Goal: Information Seeking & Learning: Learn about a topic

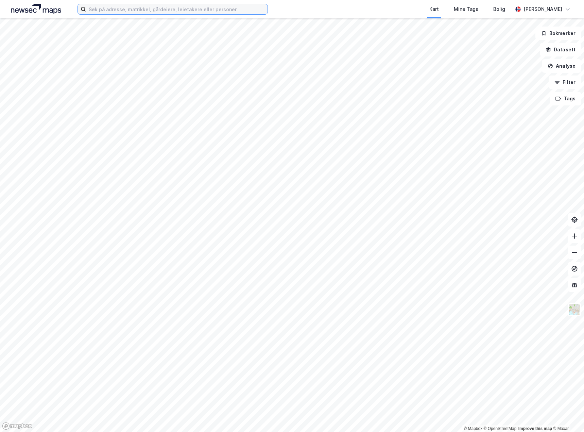
click at [119, 12] on input at bounding box center [177, 9] width 182 height 10
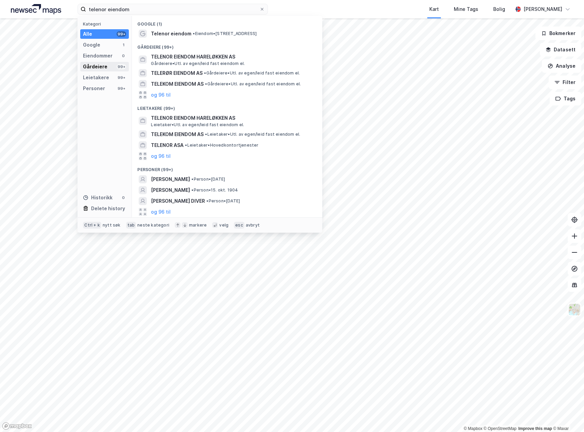
click at [104, 66] on div "Gårdeiere" at bounding box center [95, 67] width 24 height 8
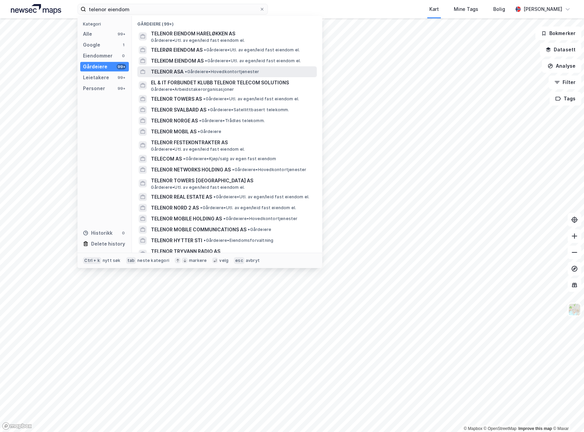
click at [197, 73] on span "• Gårdeiere • Hovedkontortjenester" at bounding box center [222, 71] width 74 height 5
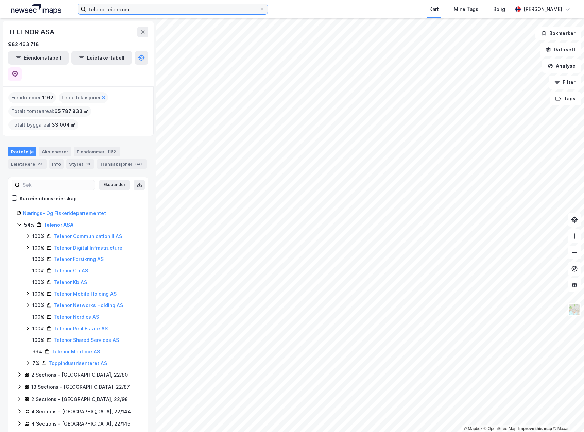
click at [119, 11] on input "telenor eiendom" at bounding box center [172, 9] width 173 height 10
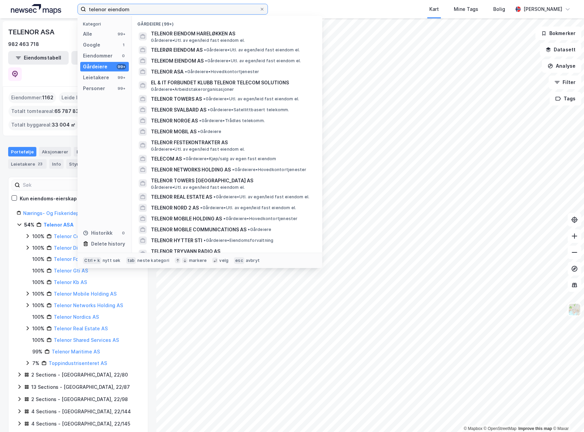
click at [119, 11] on input "telenor eiendom" at bounding box center [172, 9] width 173 height 10
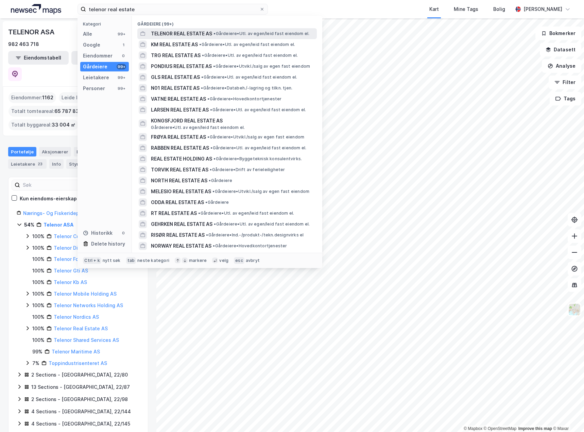
click at [183, 33] on span "TELENOR REAL ESTATE AS" at bounding box center [181, 34] width 61 height 8
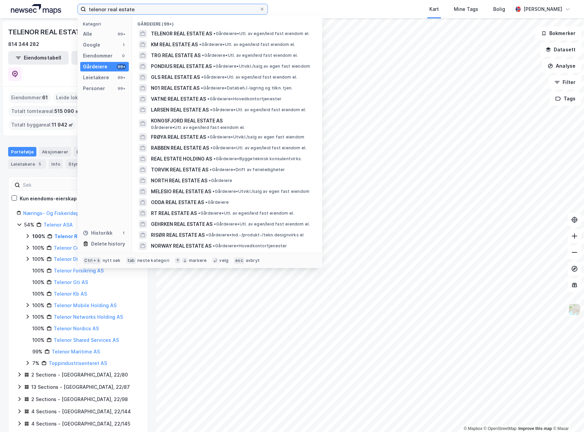
drag, startPoint x: 108, startPoint y: 8, endPoint x: 222, endPoint y: 8, distance: 113.9
click at [223, 10] on input "telenor real estate" at bounding box center [172, 9] width 173 height 10
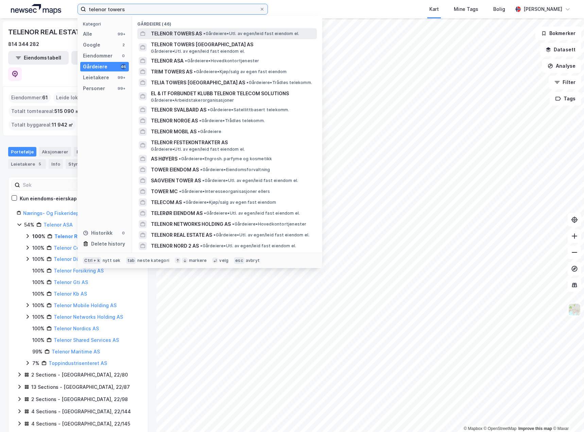
type input "telenor towers"
click at [192, 34] on span "TELENOR TOWERS AS" at bounding box center [176, 34] width 51 height 8
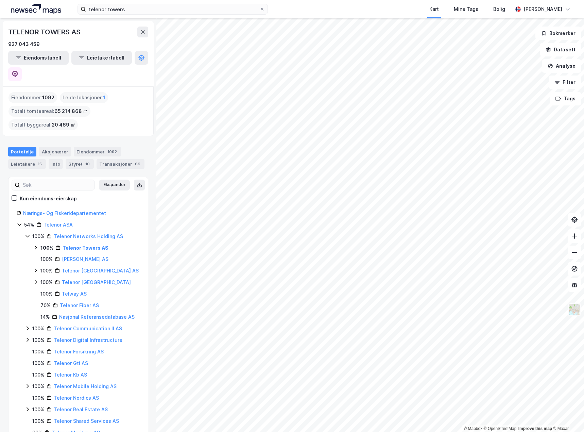
click at [572, 308] on img at bounding box center [574, 309] width 13 height 13
click at [576, 285] on icon at bounding box center [574, 285] width 5 height 4
click at [574, 283] on icon at bounding box center [574, 285] width 5 height 4
click at [568, 65] on button "Analyse" at bounding box center [561, 66] width 39 height 14
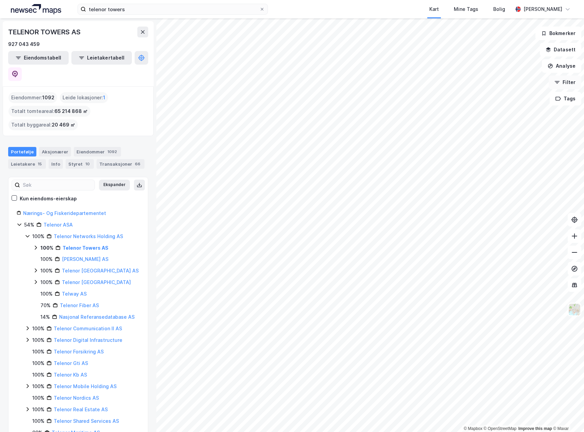
click at [569, 82] on button "Filter" at bounding box center [565, 82] width 33 height 14
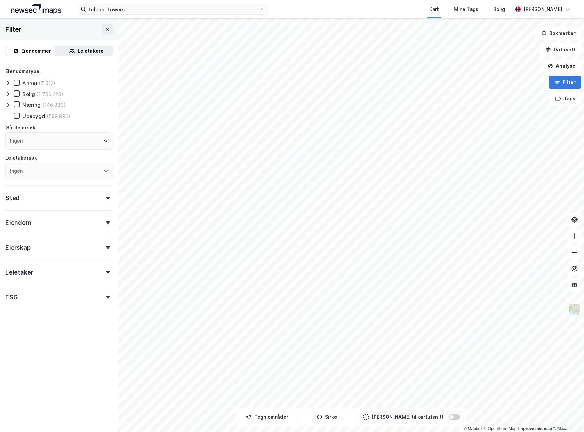
click at [569, 82] on button "Filter" at bounding box center [565, 82] width 33 height 14
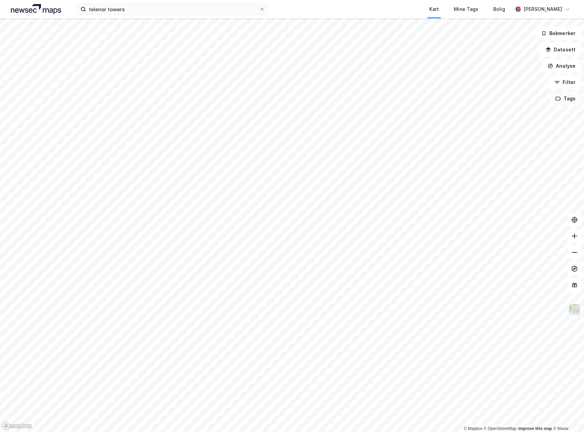
click at [568, 98] on button "Tags" at bounding box center [566, 99] width 32 height 14
click at [570, 85] on button "Filter" at bounding box center [565, 82] width 33 height 14
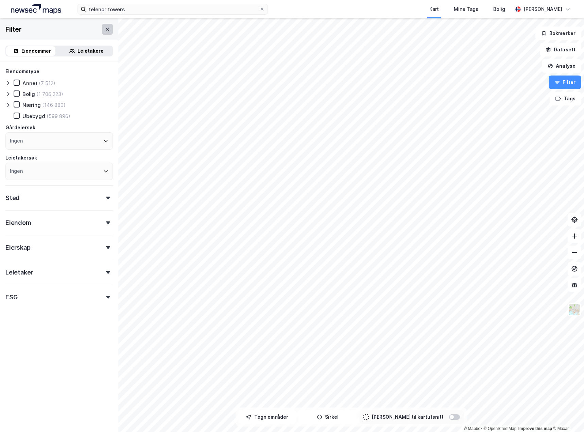
click at [105, 32] on icon at bounding box center [107, 29] width 5 height 5
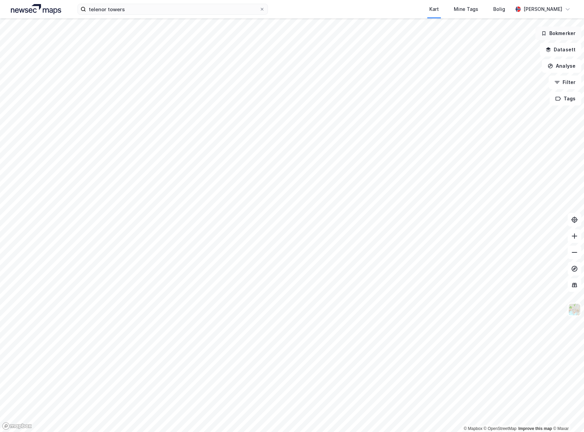
click at [550, 34] on button "Bokmerker" at bounding box center [558, 34] width 46 height 14
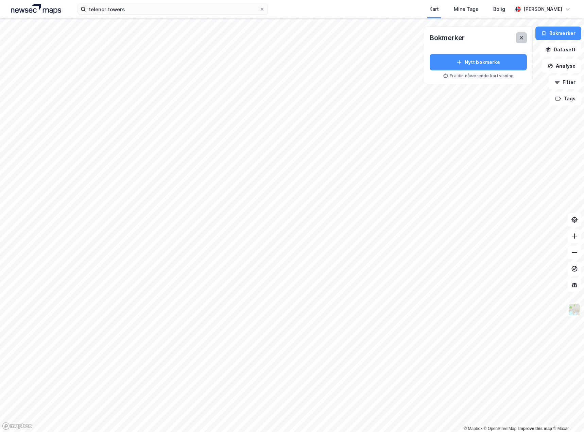
click at [517, 40] on button at bounding box center [521, 37] width 11 height 11
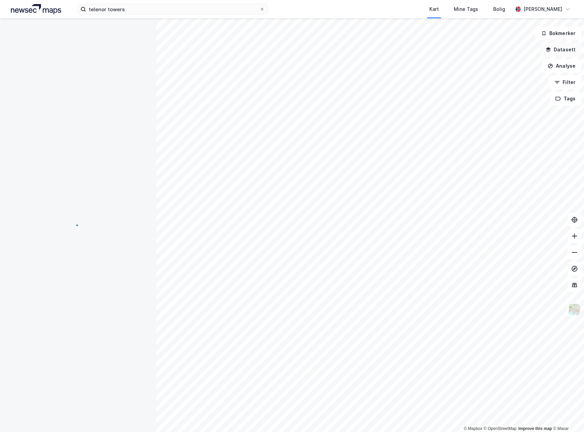
click at [564, 52] on button "Datasett" at bounding box center [560, 50] width 41 height 14
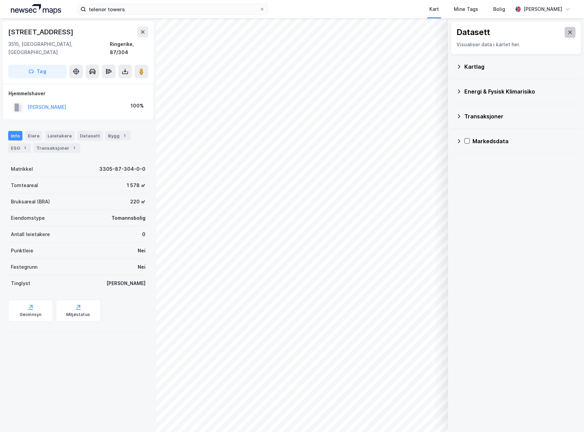
click at [568, 31] on icon at bounding box center [570, 32] width 4 height 3
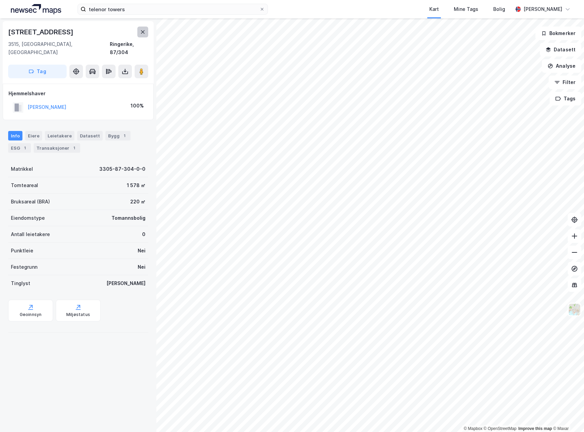
click at [144, 33] on icon at bounding box center [143, 31] width 4 height 3
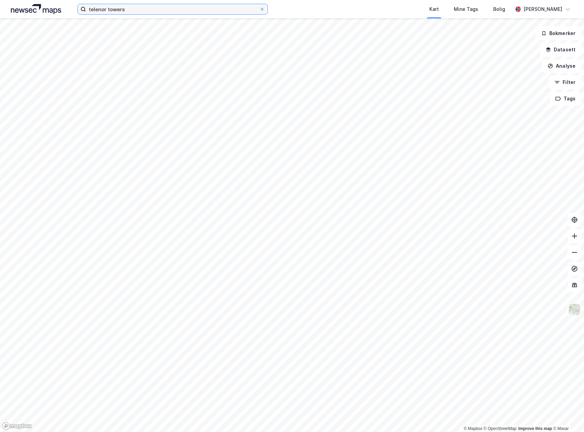
click at [137, 12] on input "telenor towers" at bounding box center [172, 9] width 173 height 10
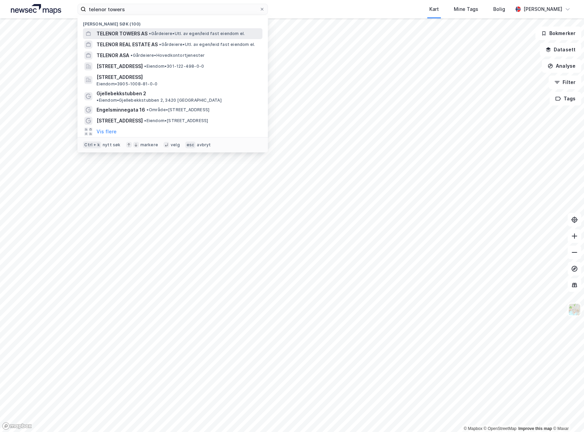
click at [133, 33] on span "TELENOR TOWERS AS" at bounding box center [122, 34] width 51 height 8
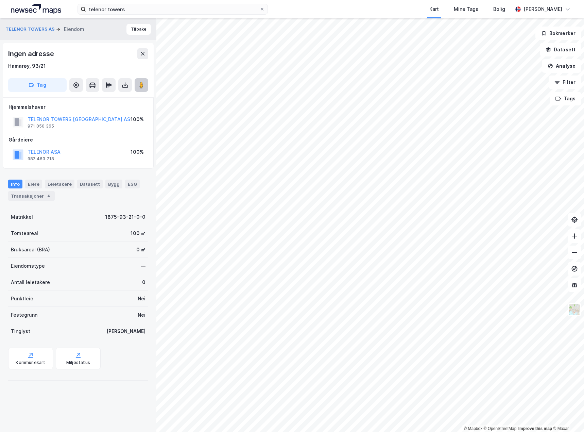
click at [143, 83] on image at bounding box center [141, 85] width 4 height 7
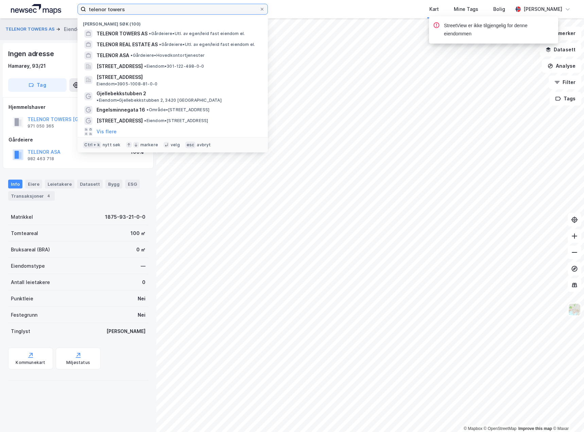
click at [160, 10] on input "telenor towers" at bounding box center [172, 9] width 173 height 10
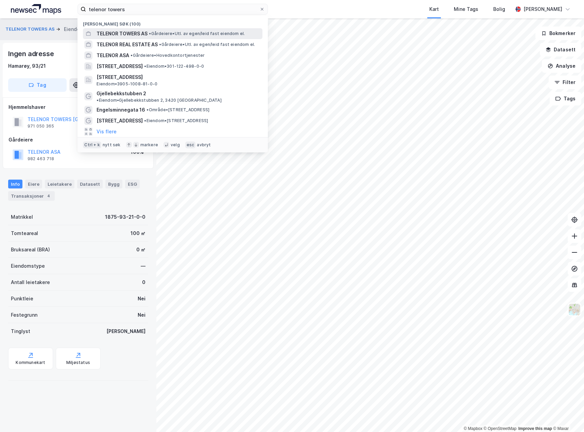
click at [150, 36] on span "• Gårdeiere • Utl. av egen/leid fast eiendom el." at bounding box center [197, 33] width 96 height 5
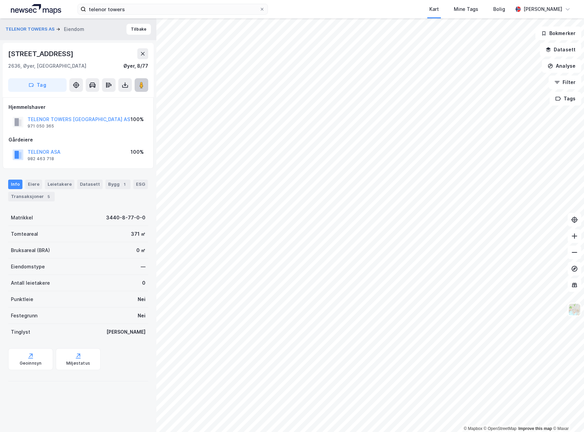
click at [141, 84] on image at bounding box center [141, 85] width 4 height 7
click at [142, 50] on button at bounding box center [142, 53] width 11 height 11
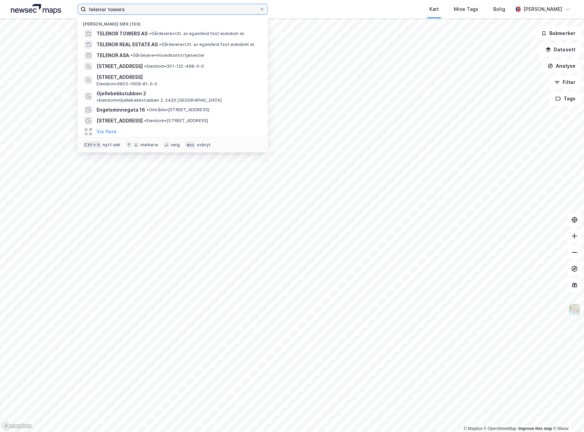
click at [172, 10] on input "telenor towers" at bounding box center [172, 9] width 173 height 10
click at [148, 33] on span "TELENOR TOWERS AS" at bounding box center [122, 34] width 51 height 8
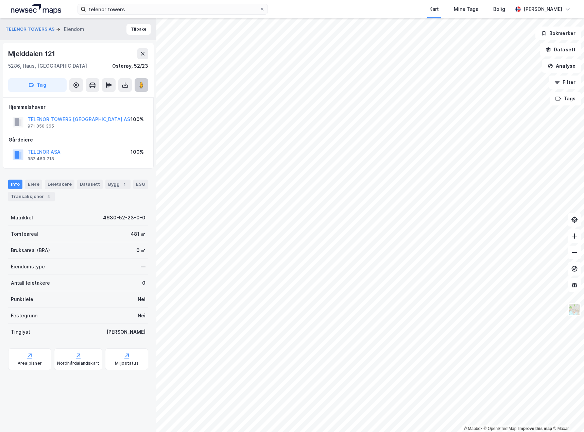
click at [138, 83] on icon at bounding box center [141, 85] width 7 height 7
click at [135, 30] on button "Tilbake" at bounding box center [138, 29] width 24 height 11
click at [141, 86] on image at bounding box center [141, 85] width 4 height 7
click at [134, 29] on button "Tilbake" at bounding box center [138, 29] width 24 height 11
click at [141, 84] on image at bounding box center [141, 85] width 4 height 7
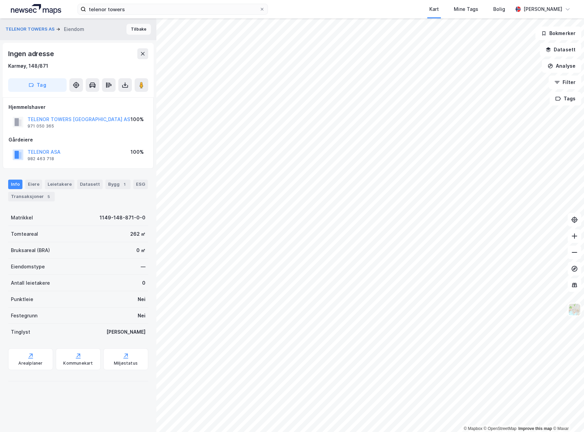
click at [136, 31] on button "Tilbake" at bounding box center [138, 29] width 24 height 11
click at [140, 85] on image at bounding box center [141, 85] width 4 height 7
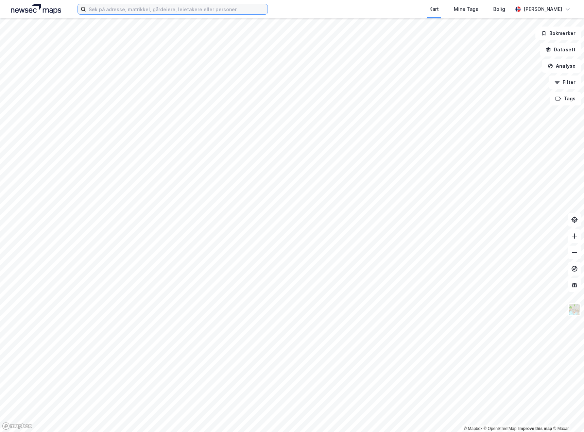
click at [99, 10] on input at bounding box center [177, 9] width 182 height 10
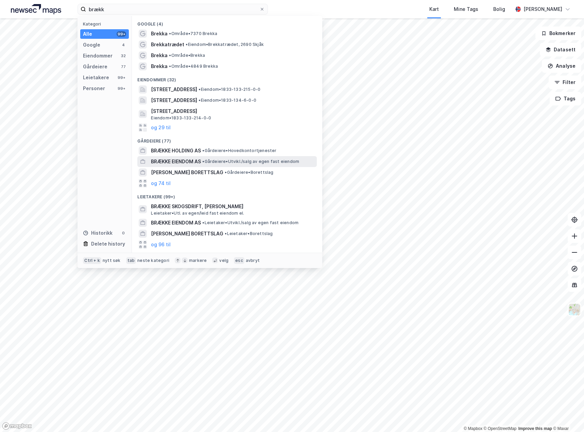
click at [190, 162] on span "BRÆKKE EIENDOM AS" at bounding box center [176, 161] width 50 height 8
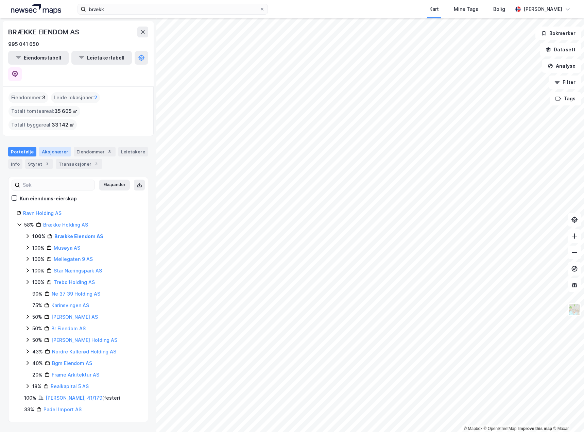
click at [50, 147] on div "Aksjonærer" at bounding box center [55, 152] width 32 height 10
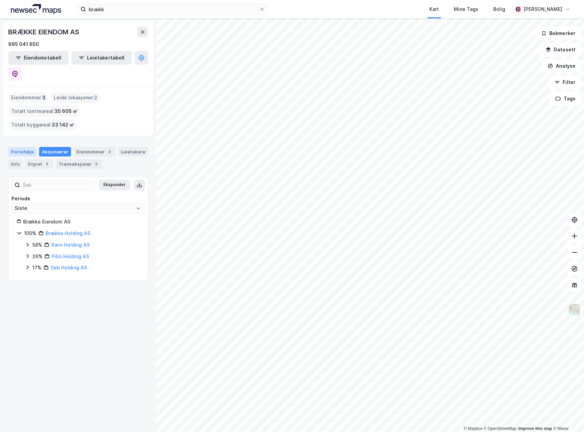
click at [23, 147] on div "Portefølje" at bounding box center [22, 152] width 28 height 10
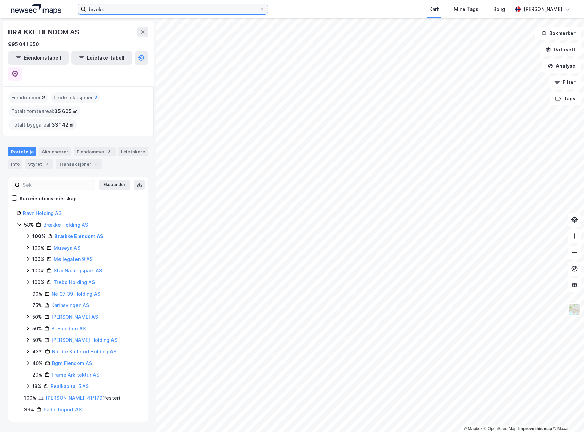
click at [108, 12] on input "brækk" at bounding box center [172, 9] width 173 height 10
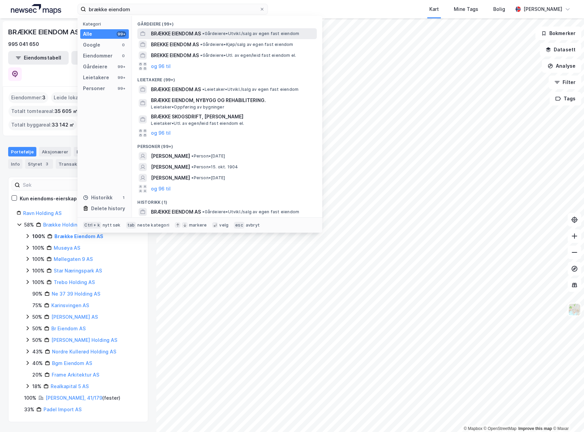
click at [178, 34] on span "BRÆKKE EIENDOM AS" at bounding box center [176, 34] width 50 height 8
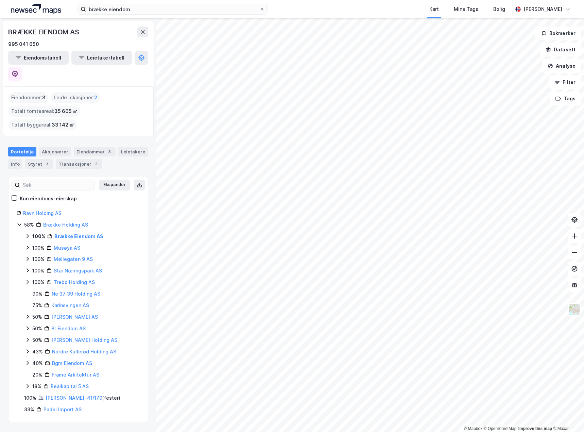
click at [29, 233] on icon at bounding box center [27, 235] width 5 height 5
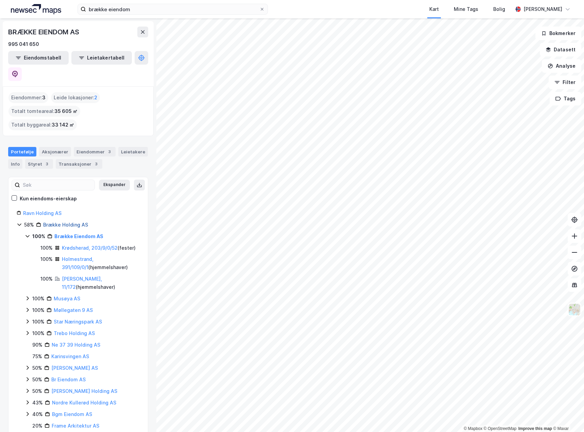
click at [60, 222] on link "Brække Holding AS" at bounding box center [65, 225] width 45 height 6
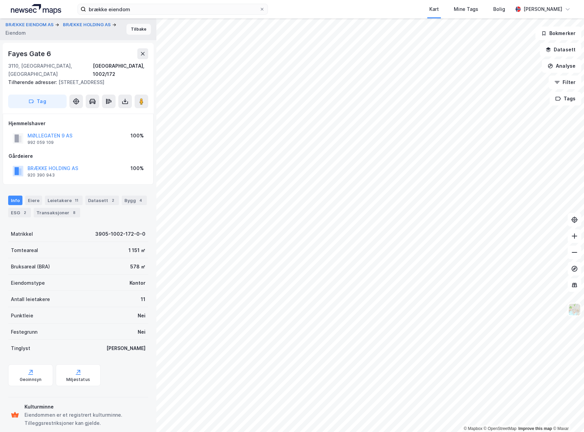
click at [144, 30] on button "Tilbake" at bounding box center [138, 29] width 24 height 11
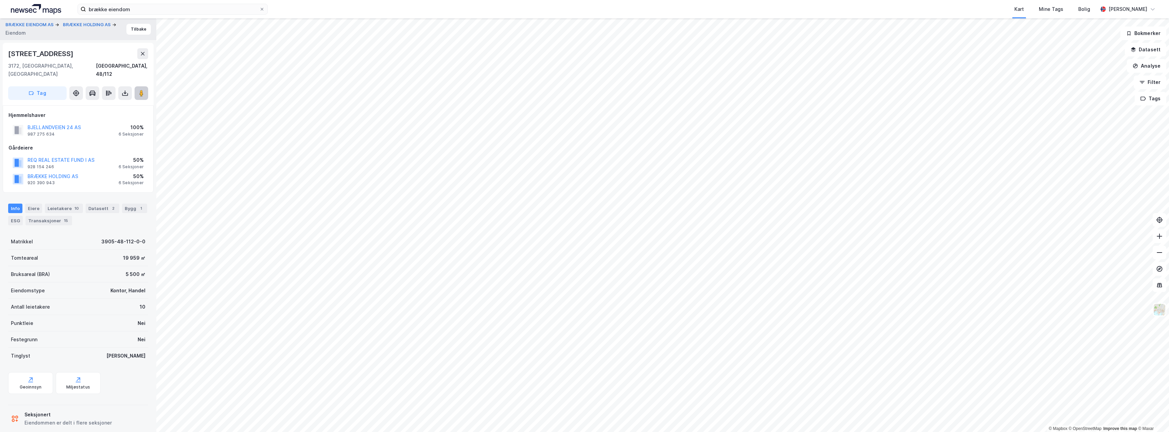
click at [143, 90] on image at bounding box center [141, 93] width 4 height 7
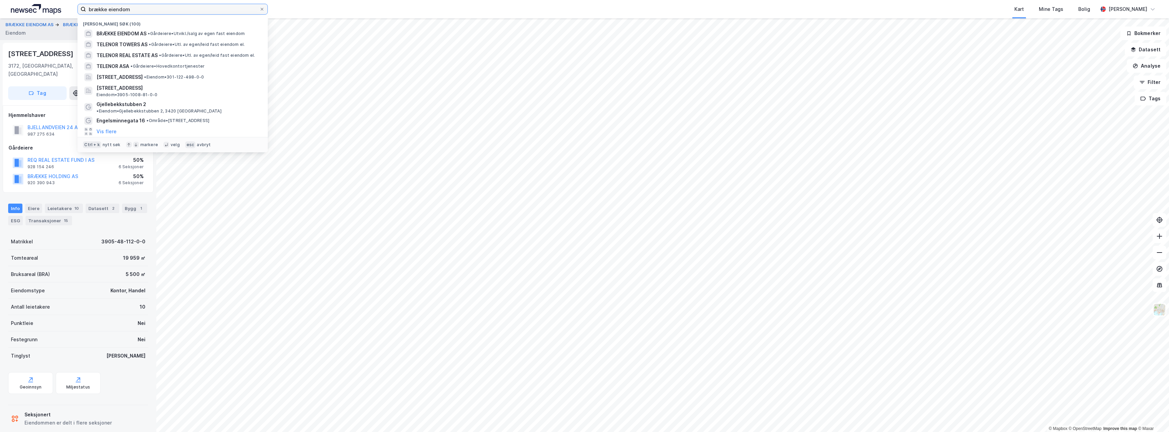
drag, startPoint x: 131, startPoint y: 12, endPoint x: 157, endPoint y: 8, distance: 25.9
click at [132, 12] on input "brække eiendom" at bounding box center [172, 9] width 173 height 10
drag, startPoint x: 157, startPoint y: 8, endPoint x: 14, endPoint y: 10, distance: 142.8
click at [6, 7] on div "brække eiendom Nylige søk (100) BRÆKKE EIENDOM AS • Gårdeiere • Utvikl./salg av…" at bounding box center [584, 9] width 1169 height 18
click at [108, 46] on span "TELENOR TOWERS AS" at bounding box center [122, 44] width 51 height 8
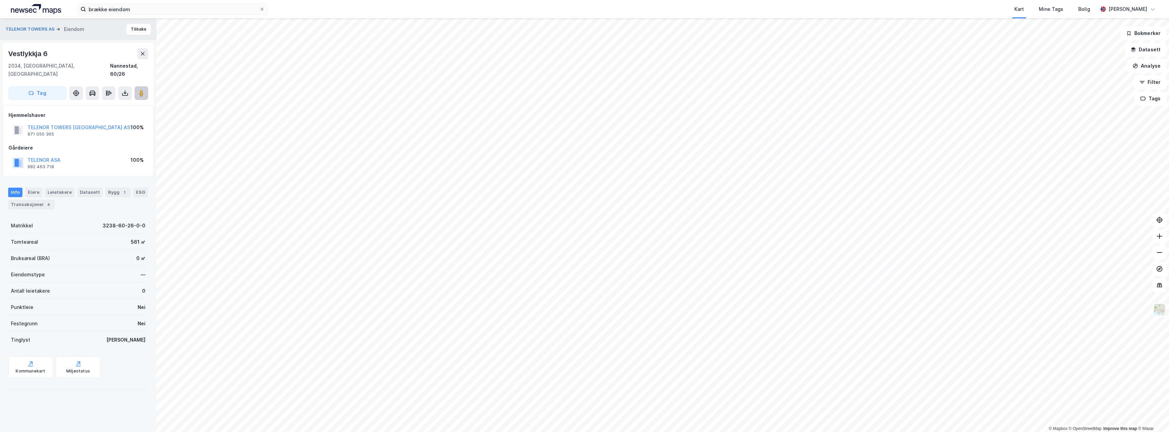
click at [144, 90] on icon at bounding box center [141, 93] width 7 height 7
click at [133, 28] on button "Tilbake" at bounding box center [138, 29] width 24 height 11
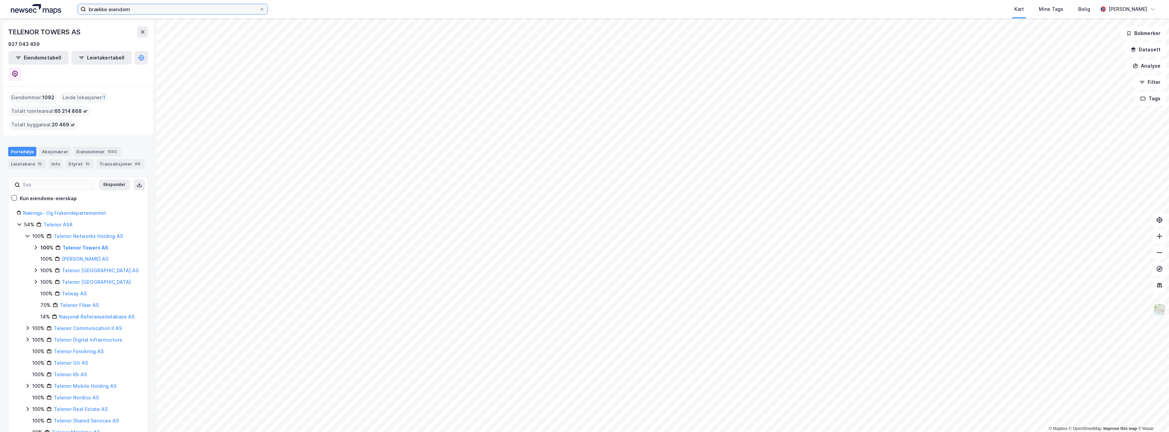
drag, startPoint x: 136, startPoint y: 8, endPoint x: 95, endPoint y: 9, distance: 41.1
click at [95, 9] on input "brække eiendom" at bounding box center [172, 9] width 173 height 10
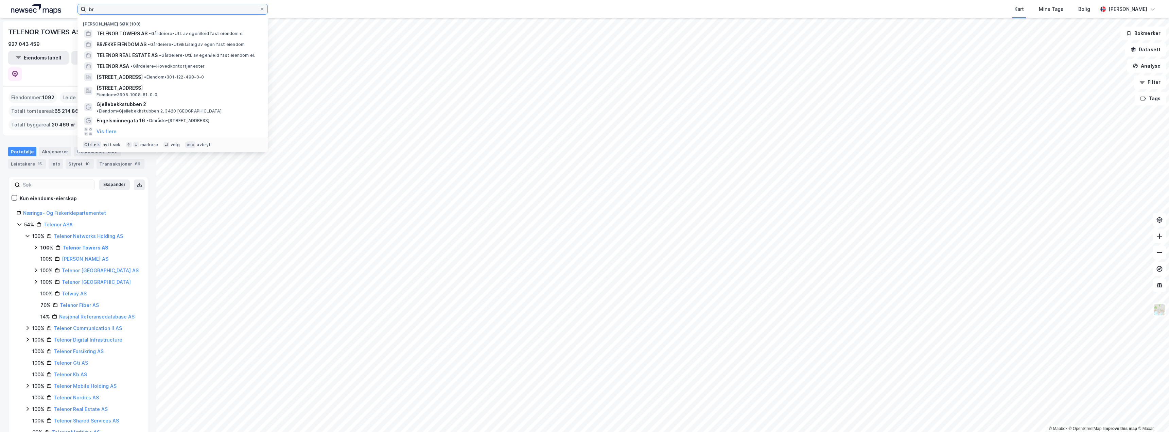
type input "b"
click at [128, 56] on span "TELENOR REAL ESTATE AS" at bounding box center [127, 55] width 61 height 8
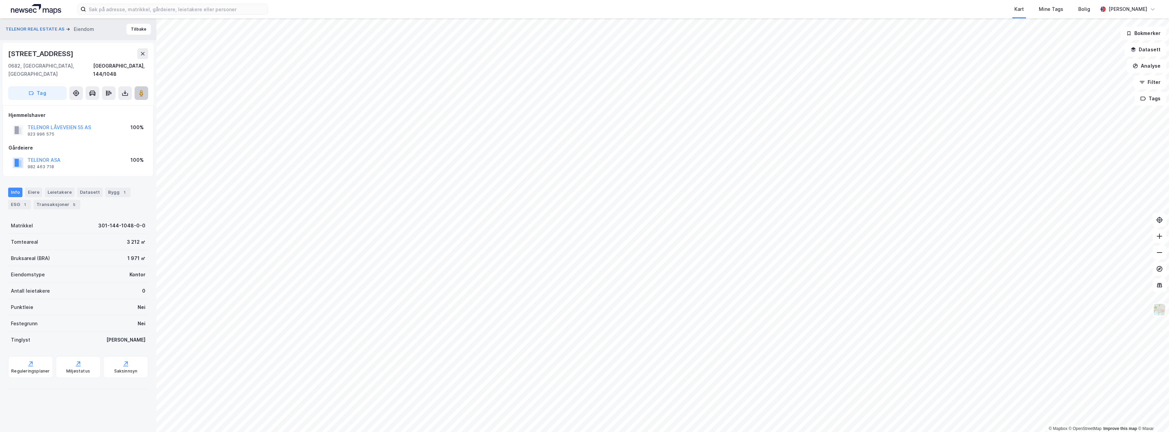
click at [139, 90] on image at bounding box center [141, 93] width 4 height 7
click at [135, 28] on button "Tilbake" at bounding box center [138, 29] width 24 height 11
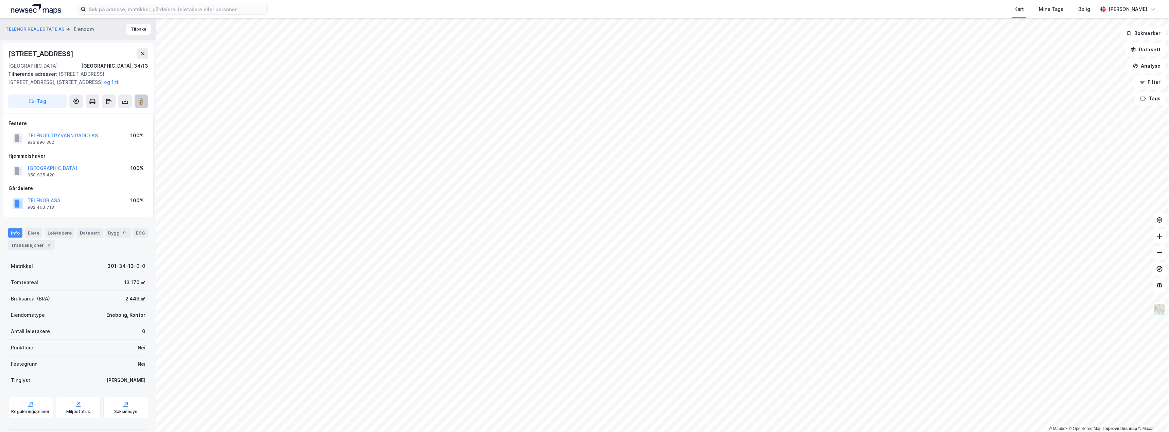
click at [139, 99] on icon at bounding box center [141, 101] width 7 height 7
click at [136, 28] on button "Tilbake" at bounding box center [138, 29] width 24 height 11
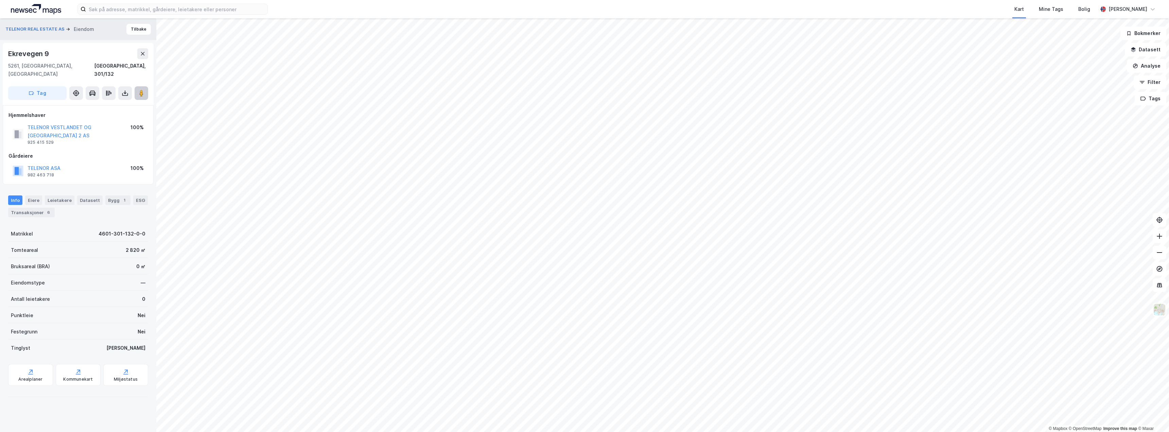
click at [142, 90] on image at bounding box center [141, 93] width 4 height 7
click at [133, 29] on button "Tilbake" at bounding box center [138, 29] width 24 height 11
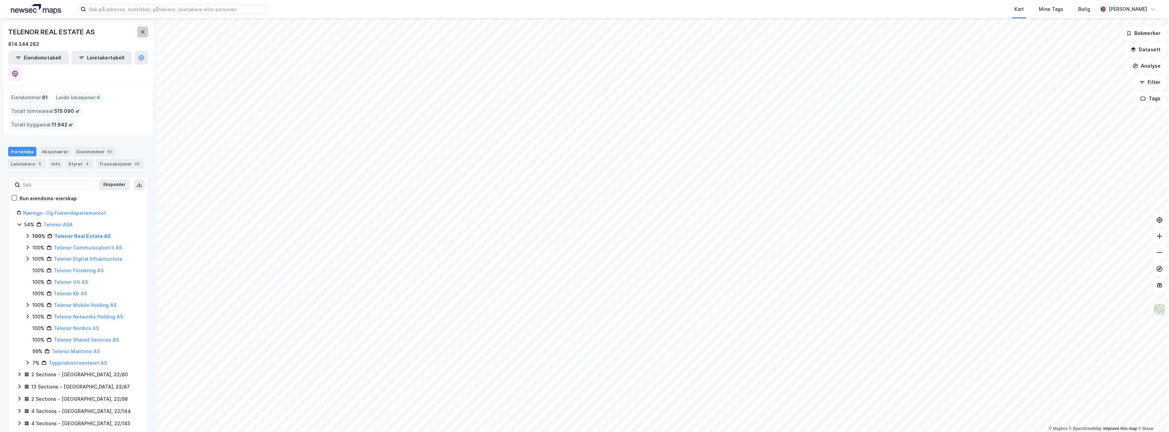
click at [145, 32] on icon at bounding box center [142, 31] width 5 height 5
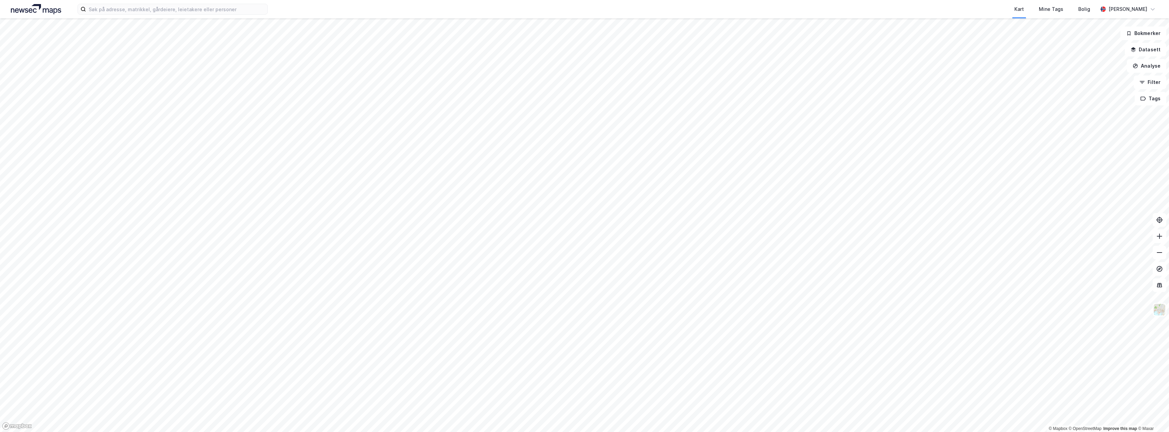
click at [105, 17] on div "Kart Mine Tags Bolig Eirik Aarnes" at bounding box center [584, 9] width 1169 height 18
click at [106, 12] on input at bounding box center [177, 9] width 182 height 10
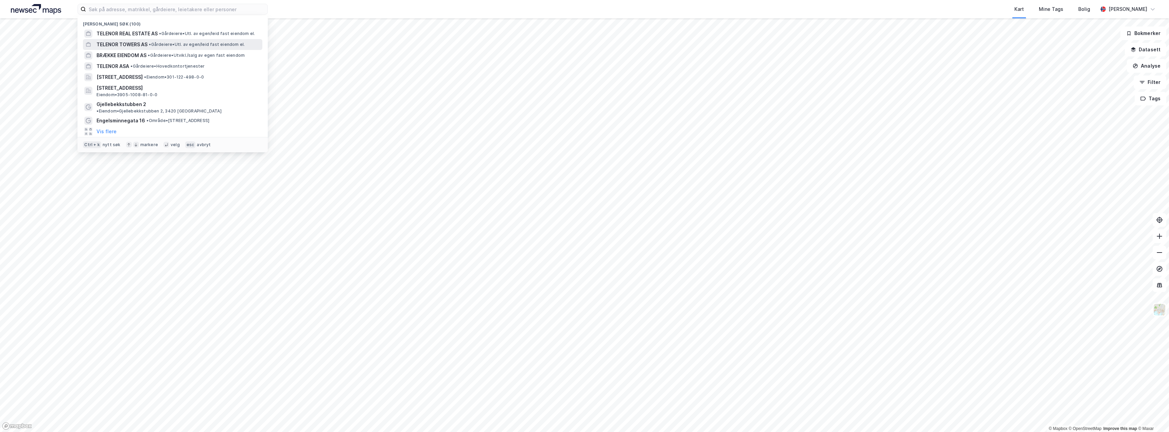
click at [114, 42] on span "TELENOR TOWERS AS" at bounding box center [122, 44] width 51 height 8
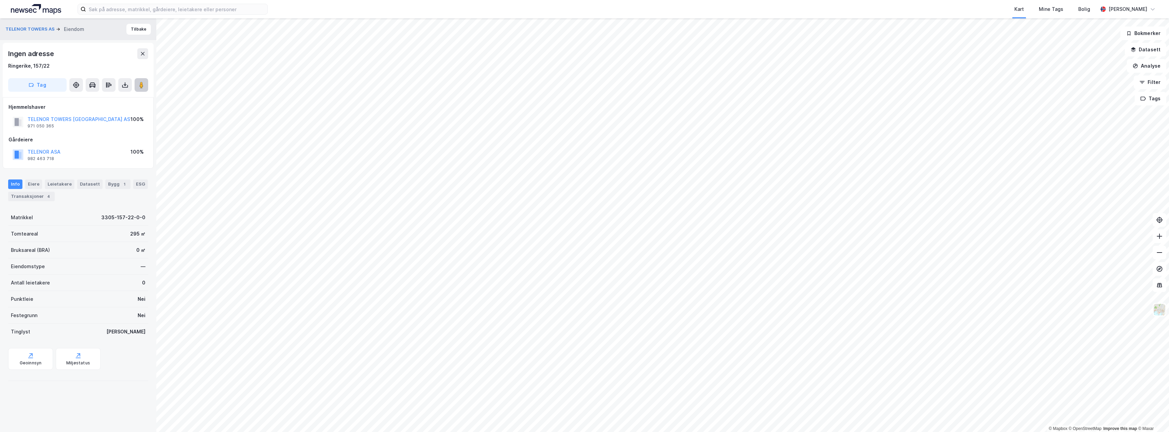
click at [142, 86] on image at bounding box center [141, 85] width 4 height 7
click at [128, 30] on button "Tilbake" at bounding box center [138, 29] width 24 height 11
click at [139, 86] on icon at bounding box center [141, 85] width 7 height 7
click at [139, 32] on button "Tilbake" at bounding box center [138, 29] width 24 height 11
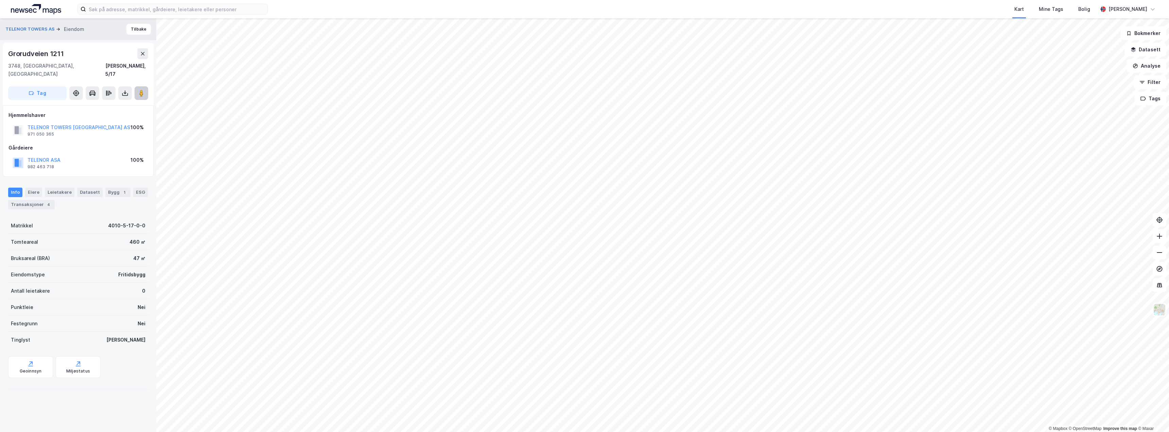
click at [141, 90] on image at bounding box center [141, 93] width 4 height 7
click at [130, 32] on button "Tilbake" at bounding box center [138, 29] width 24 height 11
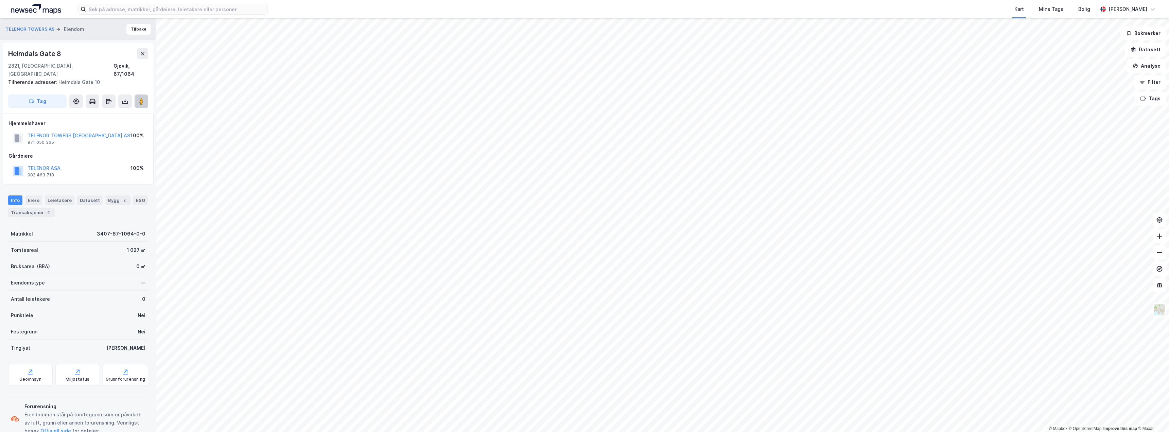
click at [139, 98] on icon at bounding box center [141, 101] width 7 height 7
click at [132, 29] on button "Tilbake" at bounding box center [138, 29] width 24 height 11
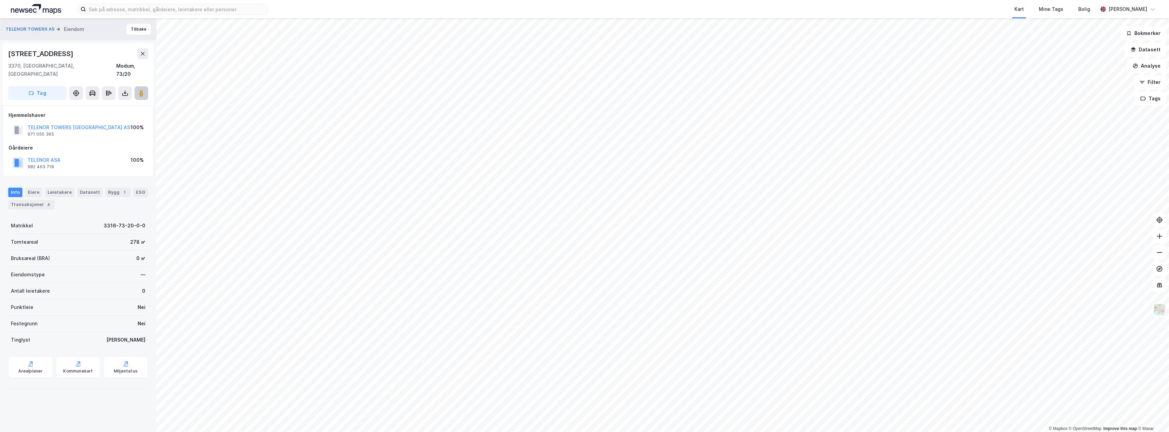
click at [143, 90] on image at bounding box center [141, 93] width 4 height 7
click at [136, 31] on button "Tilbake" at bounding box center [138, 29] width 24 height 11
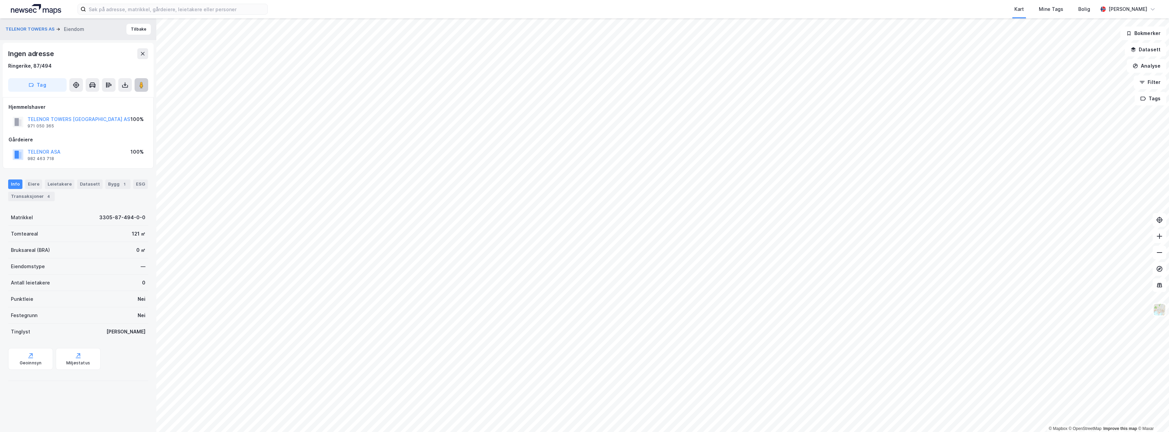
click at [139, 85] on image at bounding box center [141, 85] width 4 height 7
click at [142, 30] on button "Tilbake" at bounding box center [138, 29] width 24 height 11
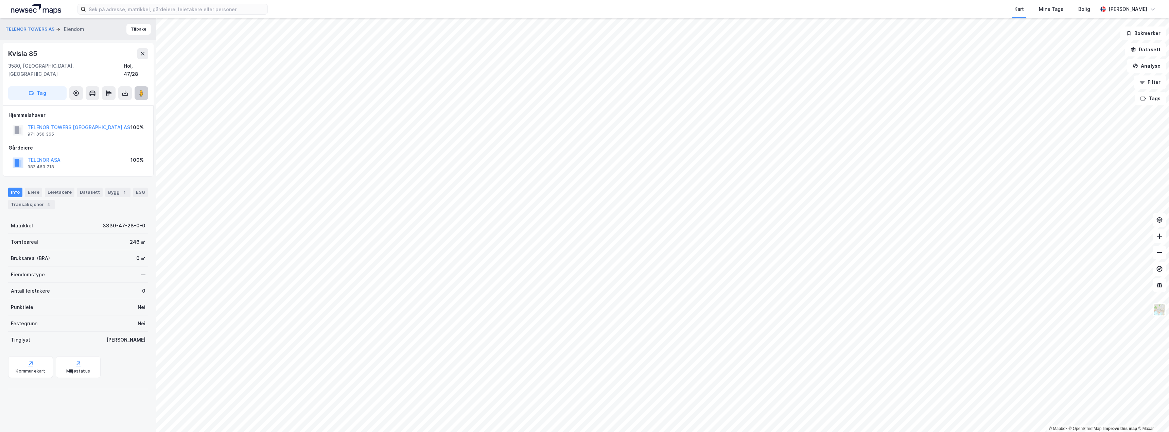
click at [141, 90] on image at bounding box center [141, 93] width 4 height 7
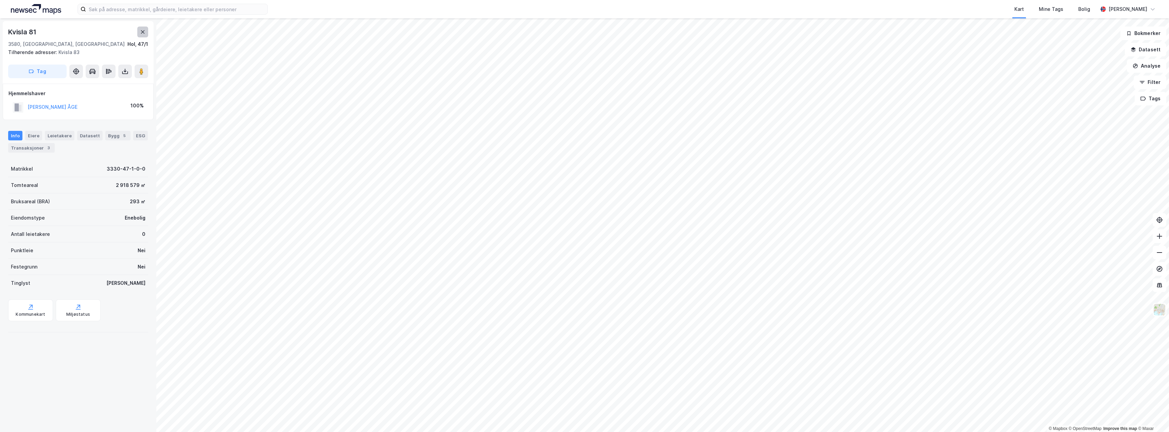
click at [140, 31] on button at bounding box center [142, 32] width 11 height 11
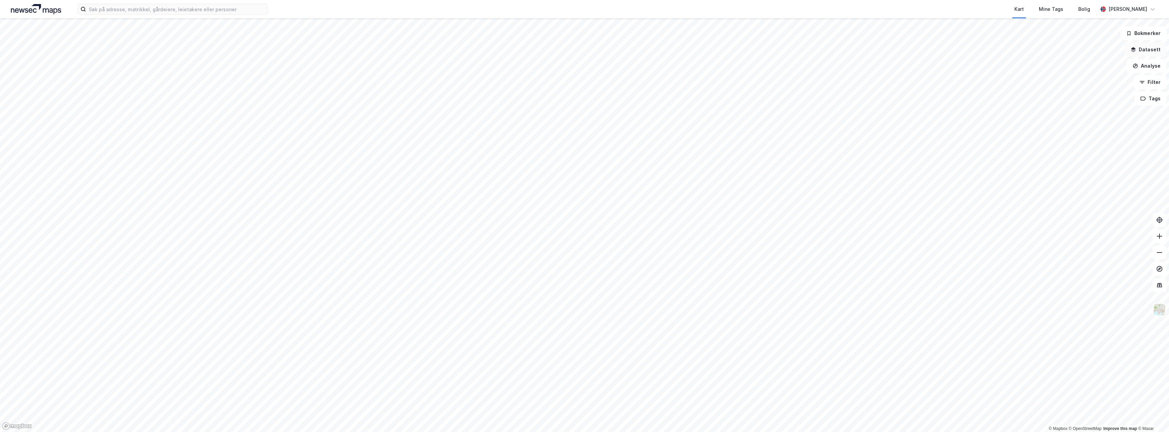
click at [584, 50] on button "Datasett" at bounding box center [1145, 50] width 41 height 14
drag, startPoint x: 1150, startPoint y: 31, endPoint x: 1148, endPoint y: 38, distance: 7.5
click at [584, 31] on icon at bounding box center [1155, 32] width 5 height 5
click at [584, 65] on button "Analyse" at bounding box center [1146, 66] width 39 height 14
click at [584, 53] on button "Datasett" at bounding box center [1145, 50] width 41 height 14
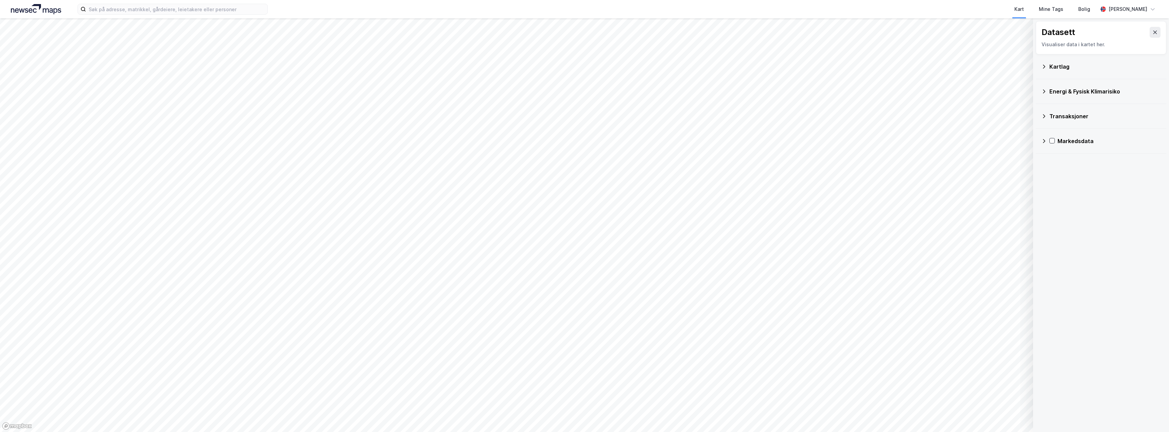
click at [584, 68] on div "Kartlag" at bounding box center [1105, 67] width 111 height 8
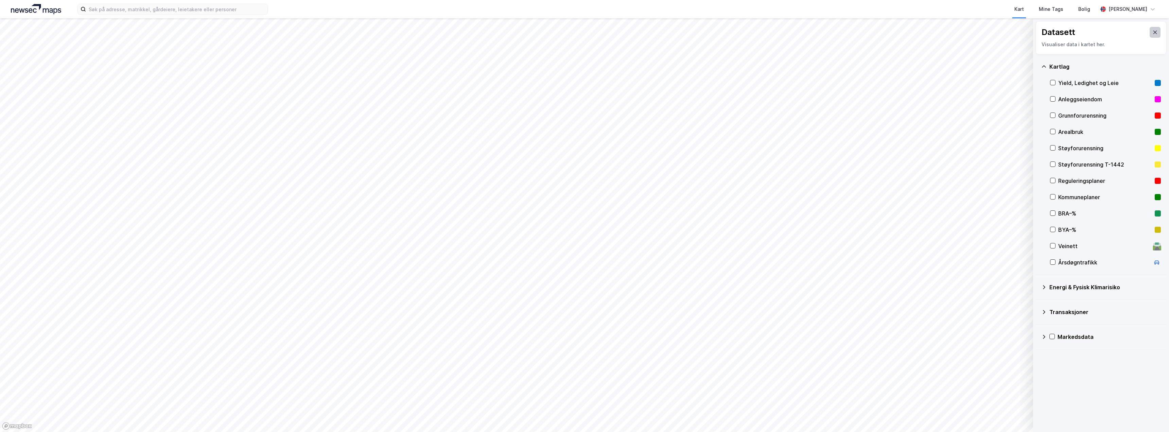
click at [584, 32] on icon at bounding box center [1155, 32] width 5 height 5
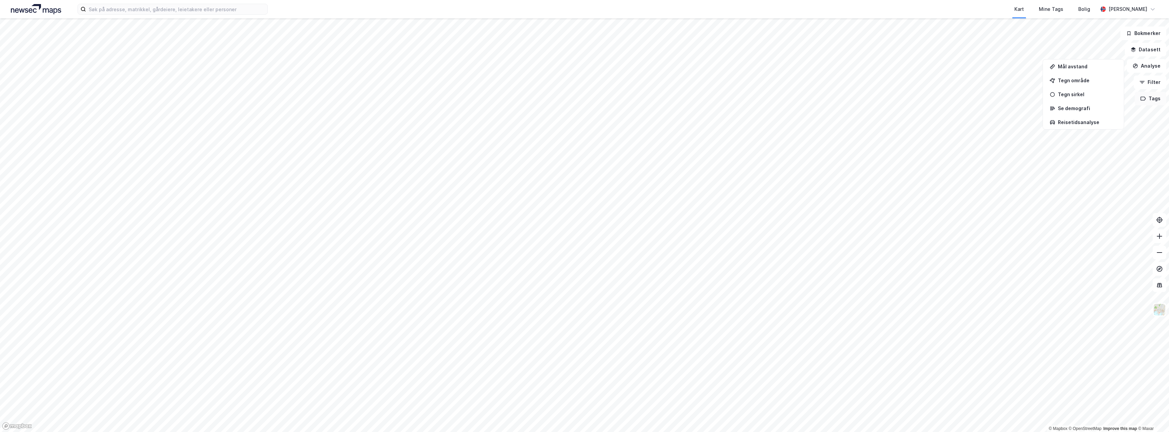
click at [584, 97] on button "Tags" at bounding box center [1151, 99] width 32 height 14
click at [584, 83] on button "Filter" at bounding box center [1150, 82] width 33 height 14
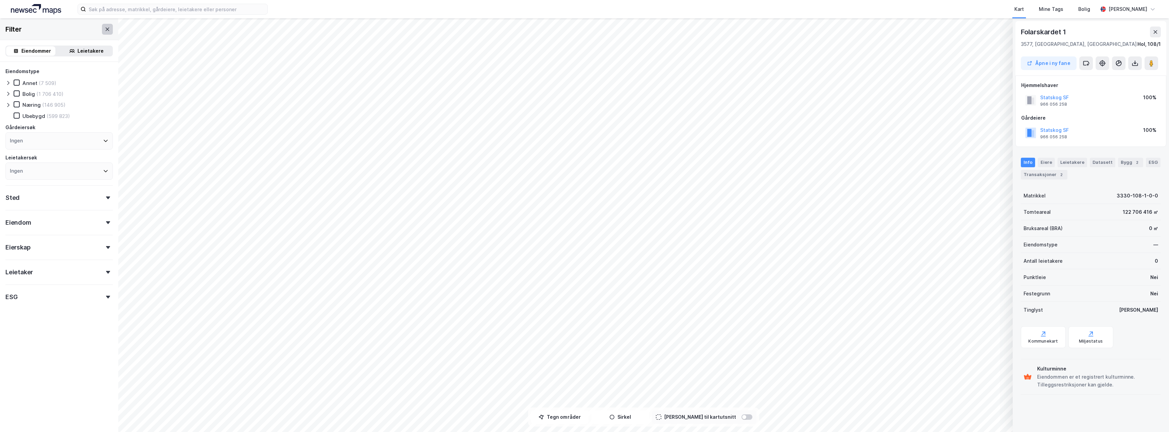
click at [102, 29] on button at bounding box center [107, 29] width 11 height 11
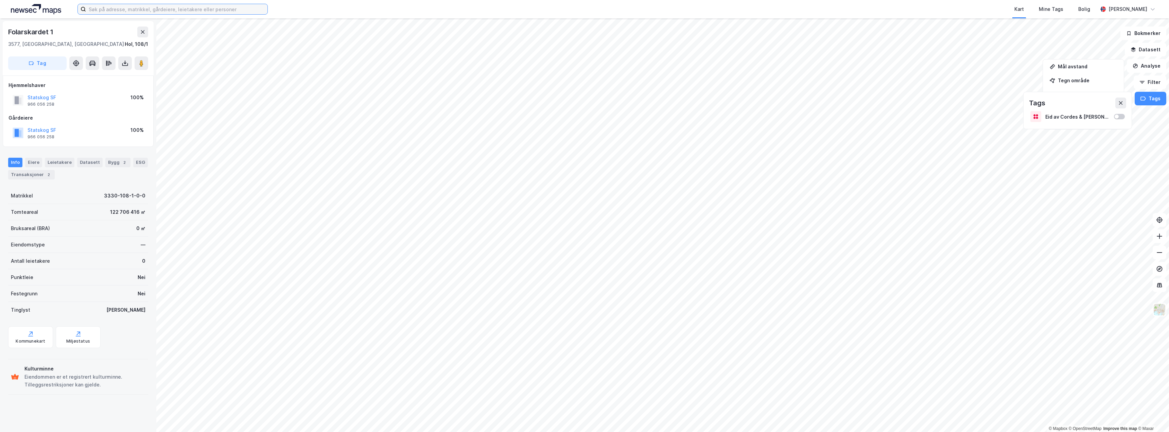
click at [154, 9] on input at bounding box center [177, 9] width 182 height 10
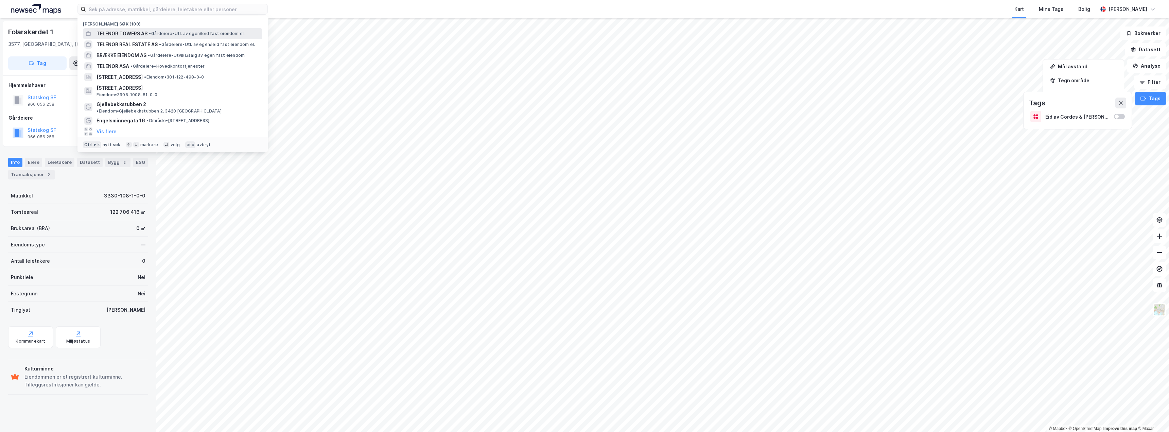
click at [129, 35] on span "TELENOR TOWERS AS" at bounding box center [122, 34] width 51 height 8
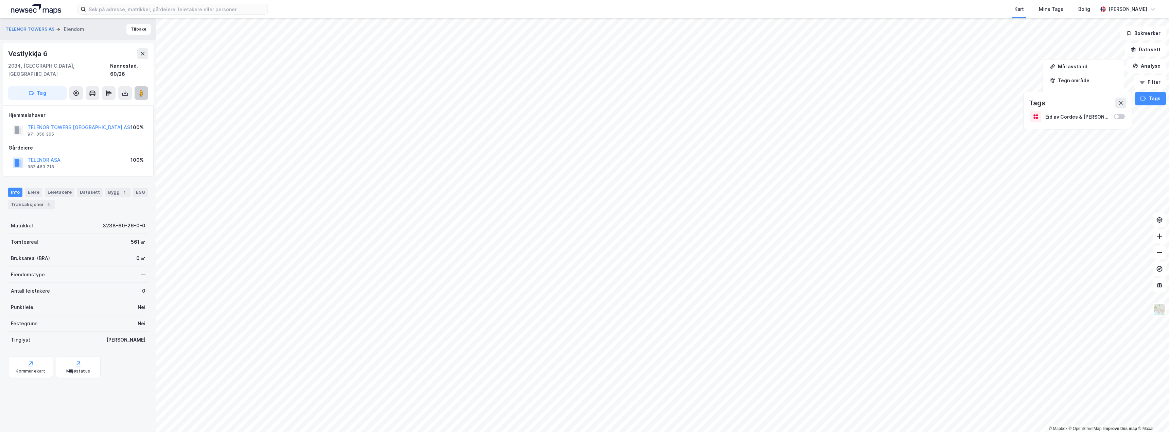
click at [143, 90] on image at bounding box center [141, 93] width 4 height 7
click at [128, 27] on button "Tilbake" at bounding box center [138, 29] width 24 height 11
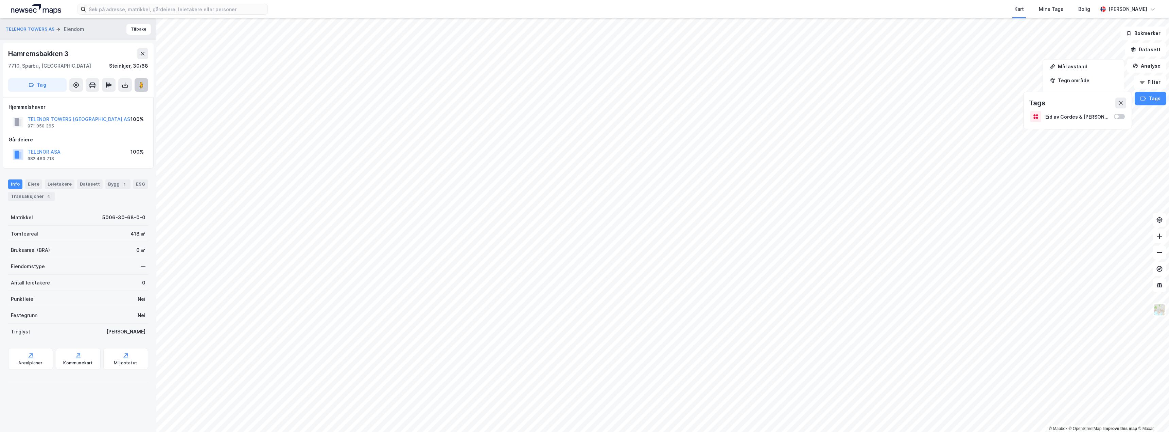
click at [141, 82] on image at bounding box center [141, 85] width 4 height 7
click at [135, 34] on button "Tilbake" at bounding box center [138, 29] width 24 height 11
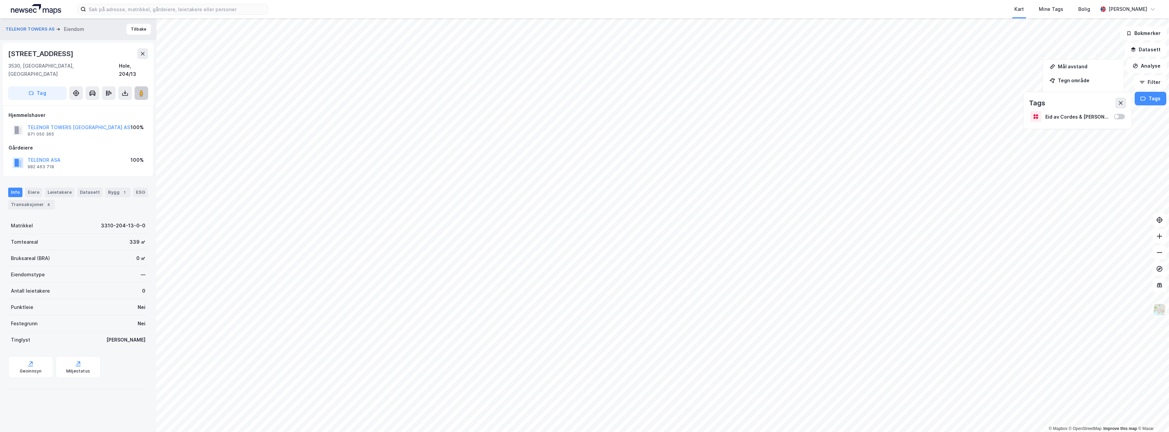
click at [142, 90] on image at bounding box center [141, 93] width 4 height 7
click at [133, 31] on button "Tilbake" at bounding box center [138, 29] width 24 height 11
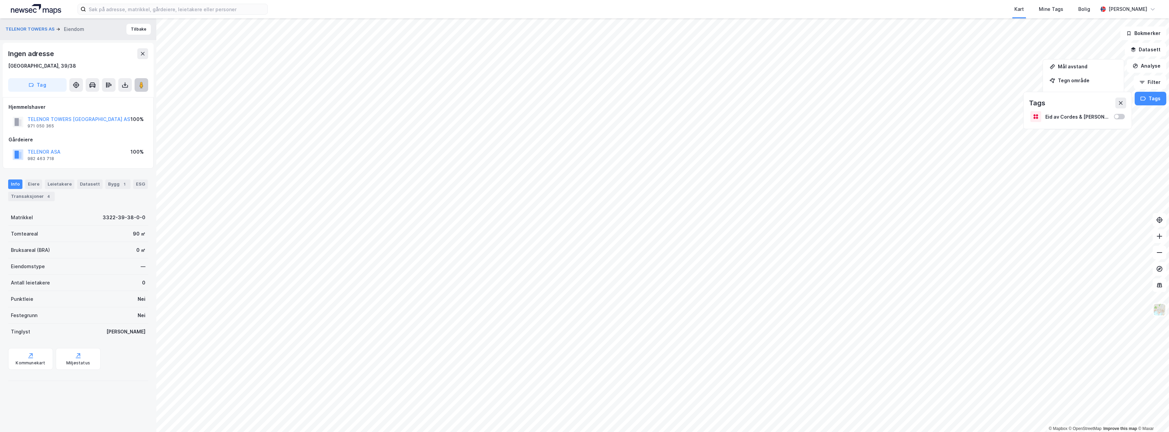
click at [144, 87] on icon at bounding box center [141, 85] width 7 height 7
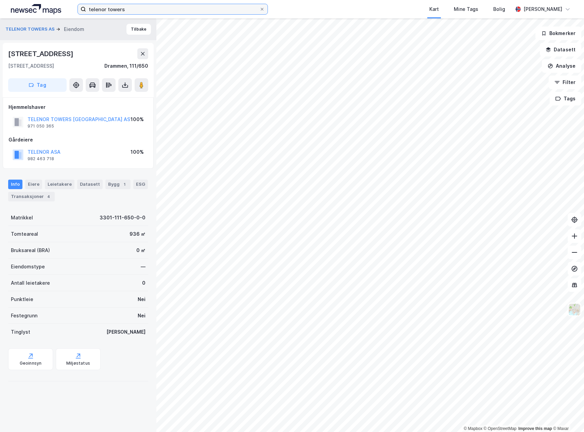
click at [139, 8] on input "telenor towers" at bounding box center [172, 9] width 173 height 10
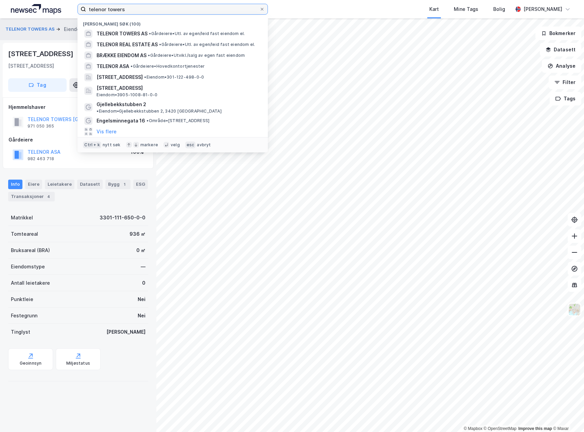
drag, startPoint x: 149, startPoint y: 10, endPoint x: 40, endPoint y: 0, distance: 108.8
click at [35, 7] on div "telenor towers Nylige søk (100) TELENOR TOWERS AS • Gårdeiere • Utl. av egen/[P…" at bounding box center [292, 9] width 584 height 18
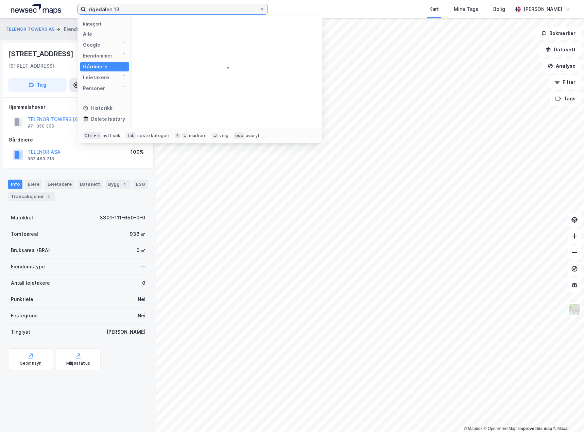
type input "rigedalen 13"
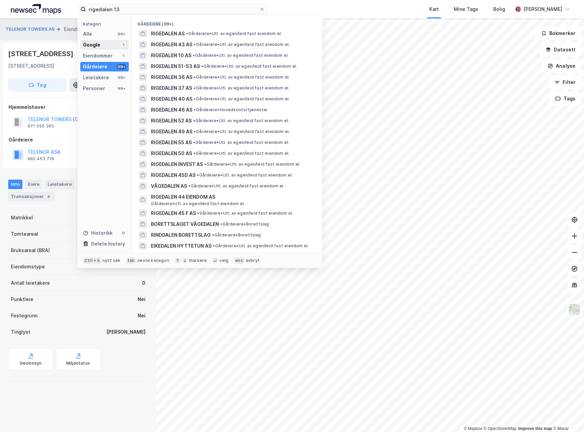
click at [101, 45] on div "Google 1" at bounding box center [104, 45] width 49 height 10
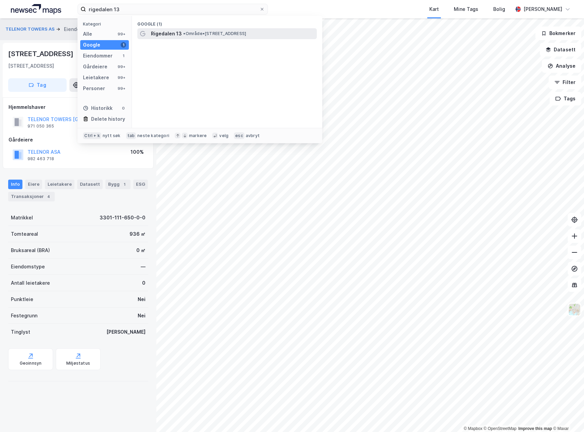
click at [174, 34] on span "Rigedalen 13" at bounding box center [166, 34] width 31 height 8
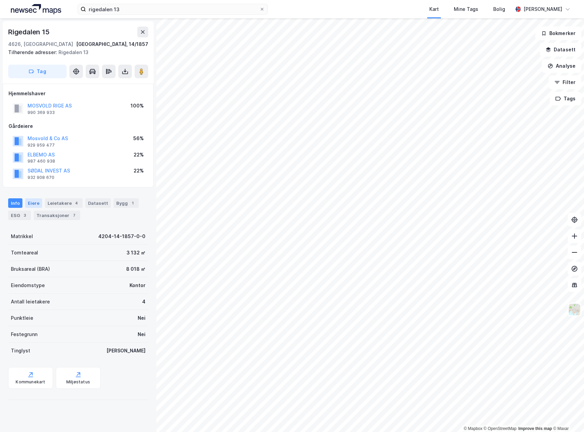
click at [37, 205] on div "Eiere" at bounding box center [33, 203] width 17 height 10
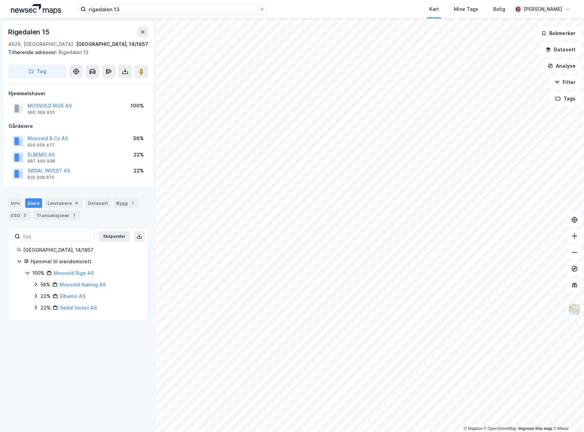
click at [36, 297] on icon at bounding box center [36, 296] width 2 height 4
click at [36, 319] on icon at bounding box center [36, 319] width 2 height 4
click at [35, 285] on icon at bounding box center [35, 283] width 5 height 5
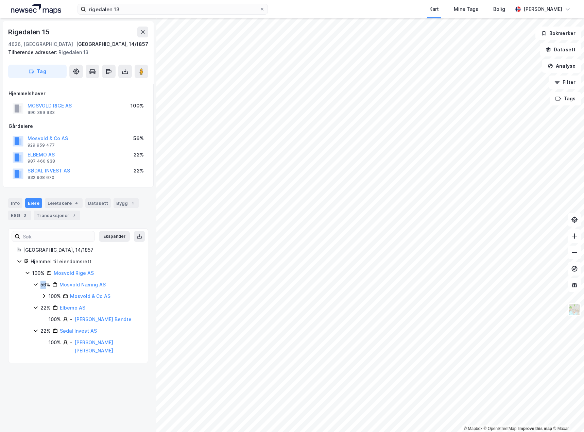
click at [35, 285] on icon at bounding box center [36, 284] width 4 height 2
click at [34, 284] on icon at bounding box center [35, 283] width 5 height 5
click at [43, 296] on icon at bounding box center [43, 295] width 5 height 5
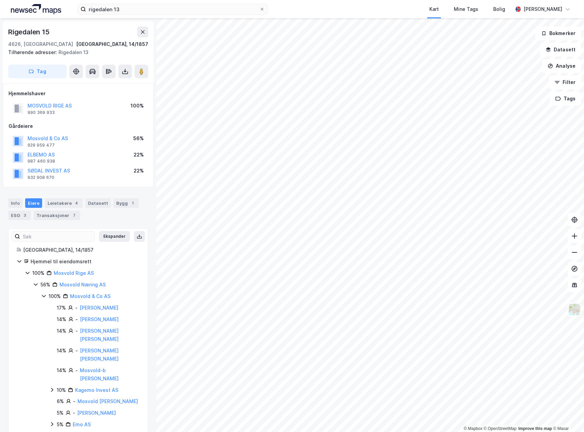
click at [35, 286] on icon at bounding box center [35, 283] width 5 height 5
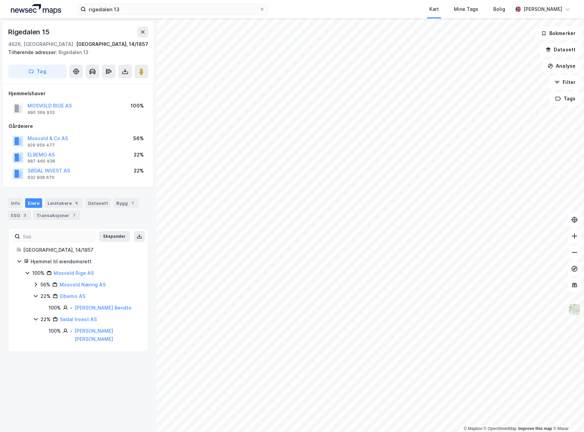
click at [36, 284] on icon at bounding box center [35, 283] width 5 height 5
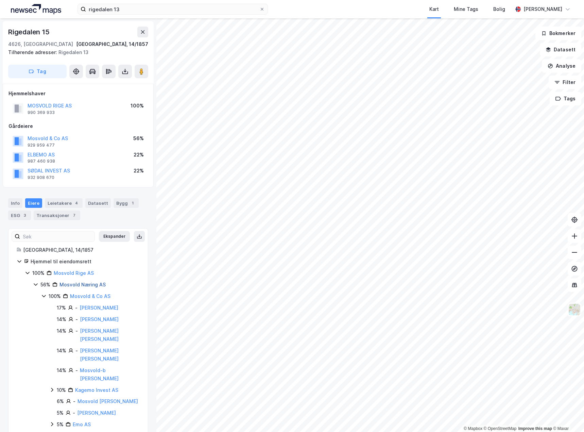
click at [72, 286] on link "Mosvold Næring AS" at bounding box center [82, 284] width 46 height 6
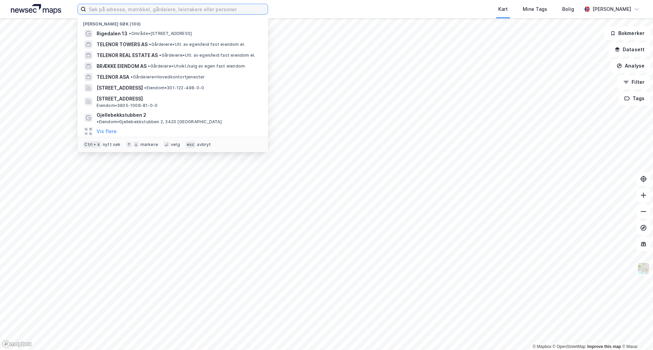
click at [160, 13] on input at bounding box center [177, 9] width 182 height 10
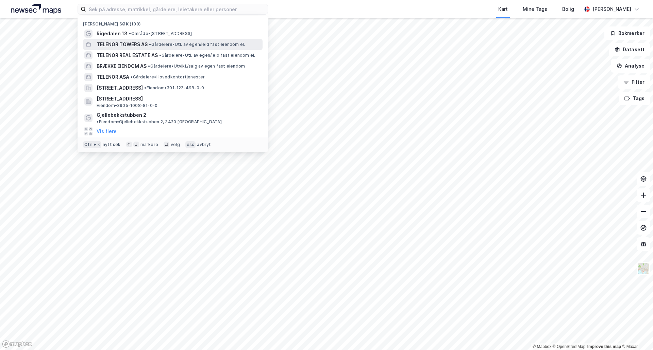
click at [124, 48] on span "TELENOR TOWERS AS" at bounding box center [122, 44] width 51 height 8
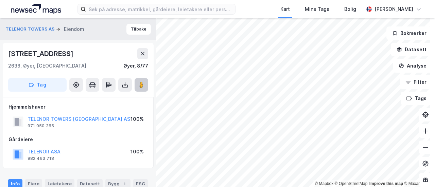
click at [141, 86] on image at bounding box center [141, 85] width 4 height 7
click at [131, 29] on button "Tilbake" at bounding box center [138, 29] width 24 height 11
click at [139, 81] on button at bounding box center [142, 85] width 14 height 14
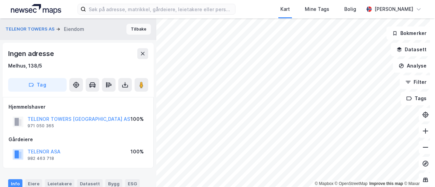
click at [137, 30] on button "Tilbake" at bounding box center [138, 29] width 24 height 11
click at [141, 85] on image at bounding box center [141, 85] width 4 height 7
click at [132, 27] on button "Tilbake" at bounding box center [138, 29] width 24 height 11
click at [143, 85] on image at bounding box center [141, 85] width 4 height 7
click at [131, 30] on button "Tilbake" at bounding box center [138, 29] width 24 height 11
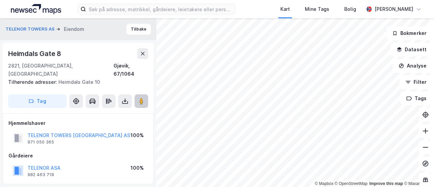
click at [142, 98] on image at bounding box center [141, 101] width 4 height 7
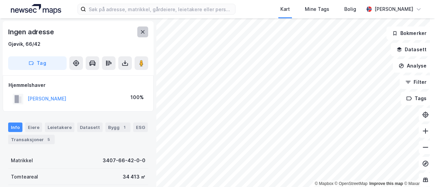
click at [141, 32] on icon at bounding box center [142, 31] width 5 height 5
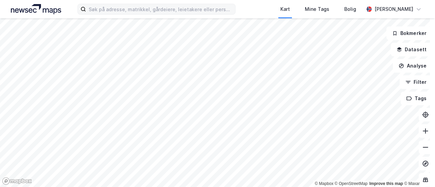
click at [129, 14] on label at bounding box center [156, 9] width 158 height 11
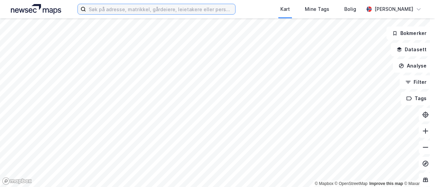
click at [129, 14] on input at bounding box center [160, 9] width 149 height 10
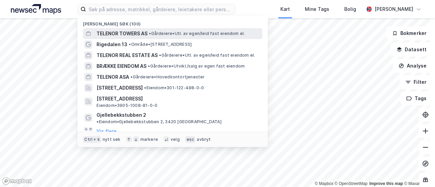
click at [126, 34] on span "TELENOR TOWERS AS" at bounding box center [122, 34] width 51 height 8
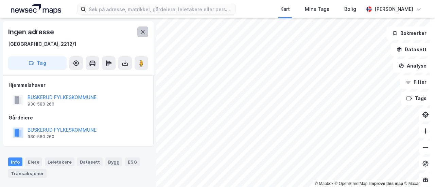
click at [141, 32] on icon at bounding box center [142, 31] width 5 height 5
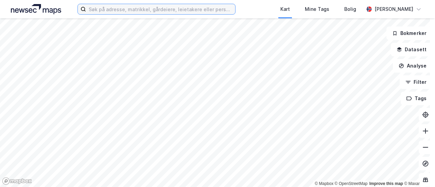
click at [153, 11] on input at bounding box center [160, 9] width 149 height 10
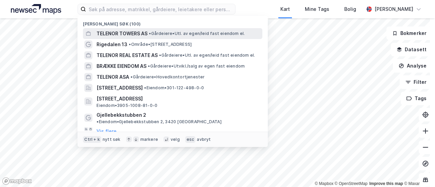
click at [137, 36] on span "TELENOR TOWERS AS" at bounding box center [122, 34] width 51 height 8
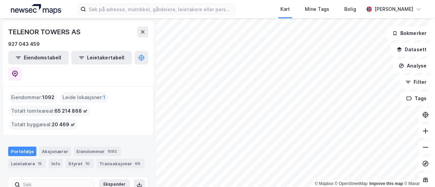
click at [265, 187] on html "Kart Mine Tags Bolig Eirik Aarnes © Mapbox © OpenStreetMap Improve this map © M…" at bounding box center [217, 93] width 435 height 187
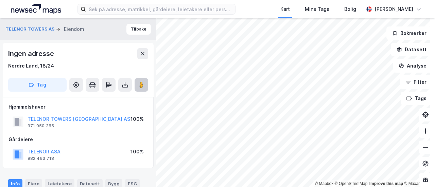
click at [141, 87] on image at bounding box center [141, 85] width 4 height 7
click at [131, 30] on button "Tilbake" at bounding box center [138, 29] width 24 height 11
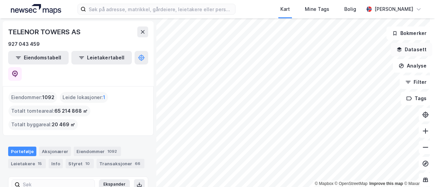
click at [325, 51] on button "Datasett" at bounding box center [411, 50] width 41 height 14
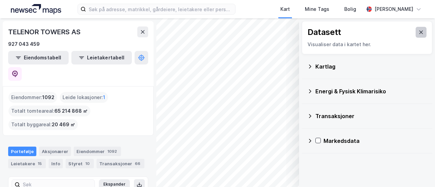
click at [325, 34] on button at bounding box center [421, 32] width 11 height 11
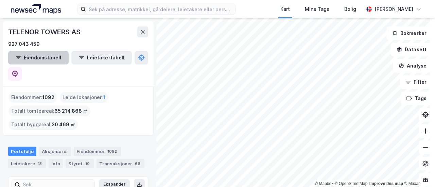
click at [35, 57] on button "Eiendomstabell" at bounding box center [38, 58] width 61 height 14
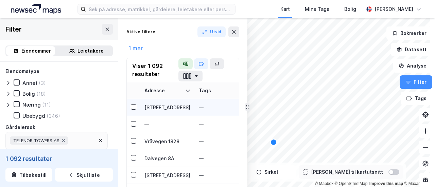
click at [164, 105] on div "Nabbetorpveien 3" at bounding box center [167, 107] width 46 height 7
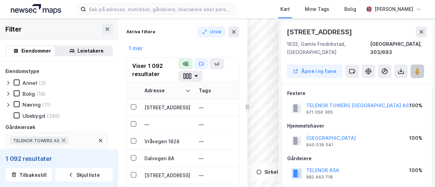
click at [325, 68] on image at bounding box center [417, 71] width 4 height 7
click at [172, 157] on div "Dalvegen 8A" at bounding box center [167, 158] width 46 height 7
click at [325, 65] on button at bounding box center [418, 72] width 14 height 14
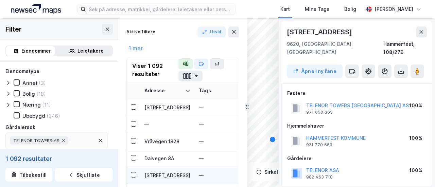
click at [171, 177] on div "Hvitstenveien 9" at bounding box center [167, 175] width 46 height 7
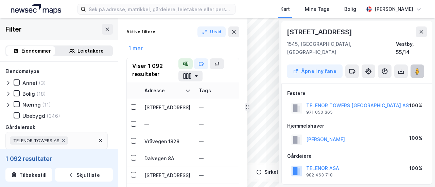
click at [325, 68] on image at bounding box center [417, 71] width 4 height 7
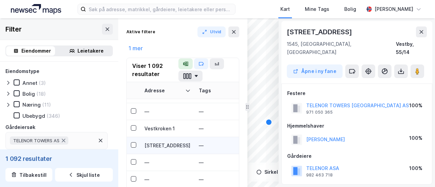
scroll to position [235, 0]
click at [165, 150] on td "Industrivegen 46" at bounding box center [167, 144] width 54 height 17
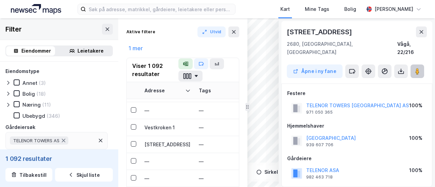
click at [325, 68] on image at bounding box center [417, 71] width 4 height 7
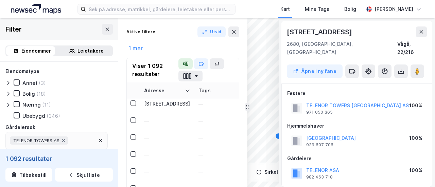
scroll to position [667, 0]
click at [172, 103] on div "Togstadvegen 258" at bounding box center [167, 103] width 46 height 7
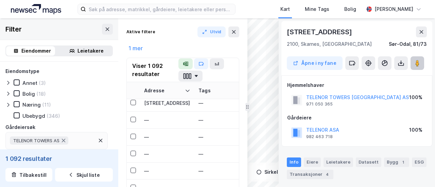
click at [325, 65] on image at bounding box center [417, 63] width 4 height 7
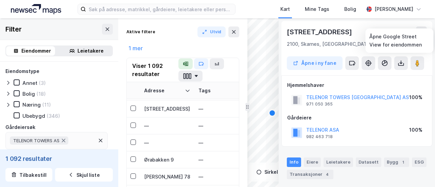
scroll to position [829, 0]
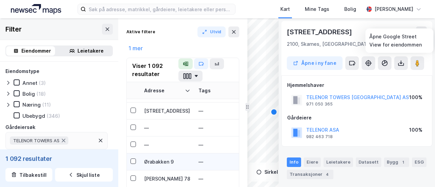
click at [163, 159] on div "Ørabakken 9" at bounding box center [167, 161] width 46 height 7
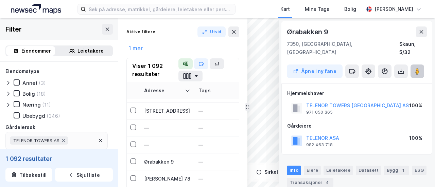
click at [325, 68] on image at bounding box center [417, 71] width 4 height 7
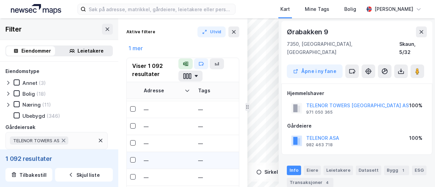
scroll to position [1018, 1]
click at [170, 155] on td "—" at bounding box center [167, 160] width 54 height 17
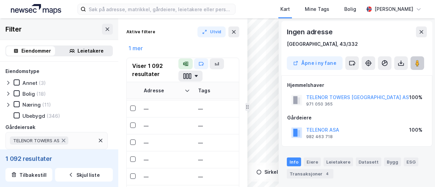
click at [325, 64] on button at bounding box center [418, 63] width 14 height 14
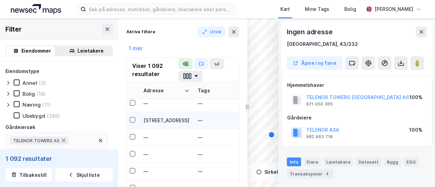
click at [155, 116] on td "Hensveien 175" at bounding box center [166, 120] width 54 height 17
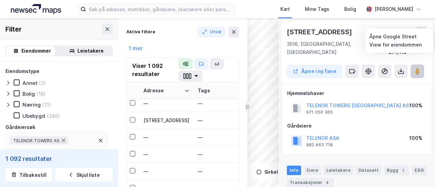
click at [325, 68] on icon at bounding box center [417, 71] width 7 height 7
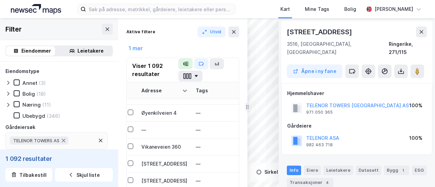
scroll to position [2018, 2]
click at [156, 147] on div "Vikaneveien 360" at bounding box center [165, 146] width 46 height 7
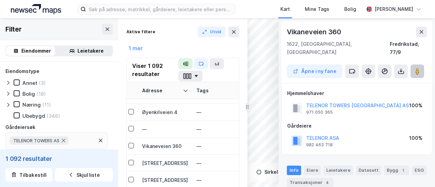
click at [325, 68] on icon at bounding box center [417, 71] width 7 height 7
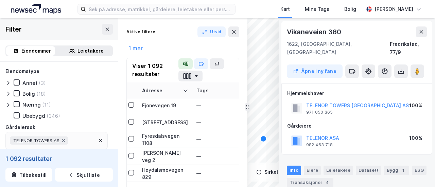
scroll to position [2483, 2]
click at [159, 156] on div "Åse Stålekleivs veg 2" at bounding box center [165, 157] width 46 height 14
click at [325, 65] on button at bounding box center [418, 72] width 14 height 14
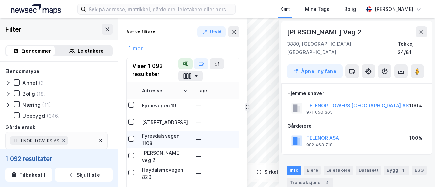
scroll to position [2617, 2]
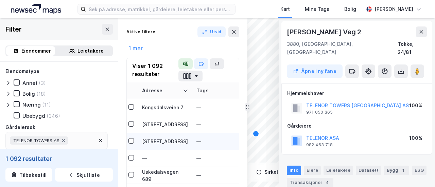
click at [164, 140] on div "Rosendalsvegen 48" at bounding box center [165, 141] width 46 height 7
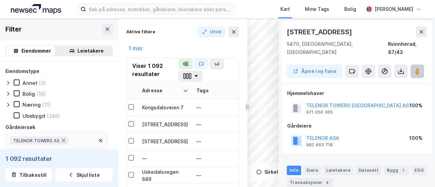
click at [325, 65] on button at bounding box center [418, 72] width 14 height 14
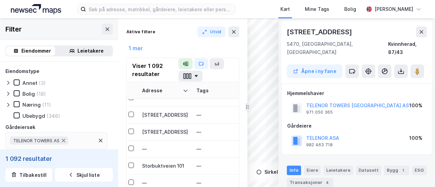
scroll to position [18, 0]
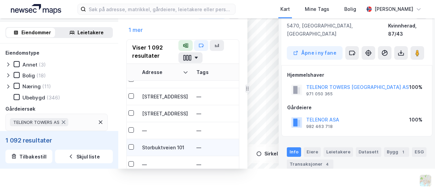
click at [174, 146] on div "Storbuktveien 101" at bounding box center [165, 147] width 46 height 7
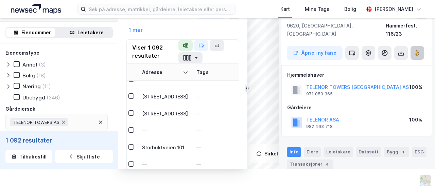
click at [325, 47] on button at bounding box center [418, 53] width 14 height 14
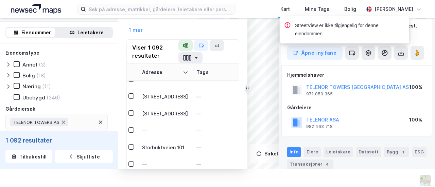
click at [325, 47] on div "StreetView er ikke tilgjengelig for denne eiendommen" at bounding box center [364, 31] width 129 height 31
click at [152, 111] on div "Lille Sveveien 9" at bounding box center [165, 113] width 46 height 7
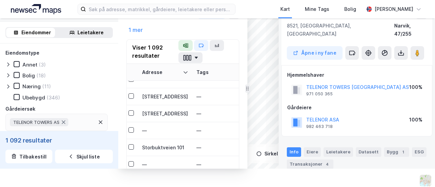
click at [325, 45] on div "StreetView er ikke tilgjengelig for denne eiendommen" at bounding box center [364, 31] width 129 height 31
click at [325, 50] on image at bounding box center [417, 53] width 4 height 7
